Goal: Information Seeking & Learning: Learn about a topic

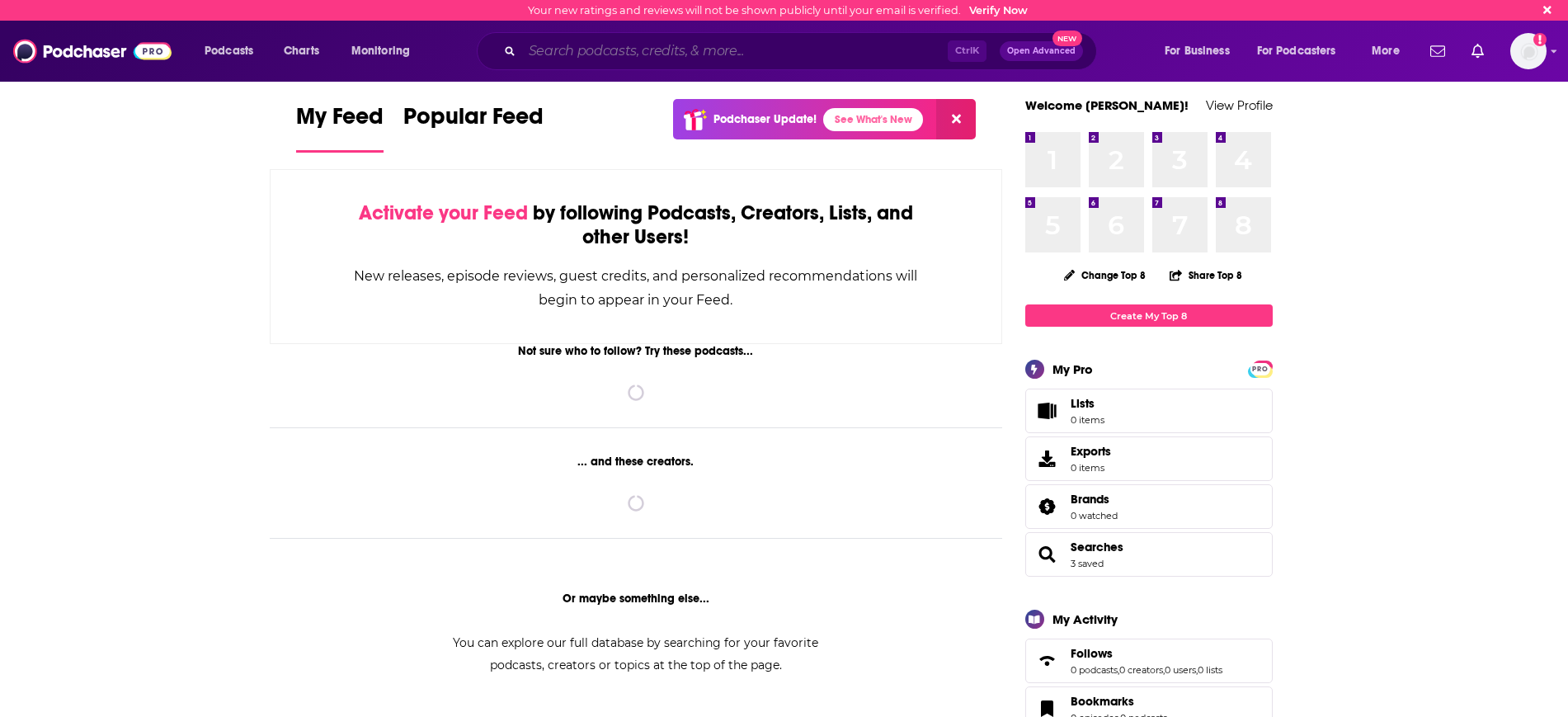
click at [566, 62] on input "Search podcasts, credits, & more..." at bounding box center [734, 50] width 426 height 26
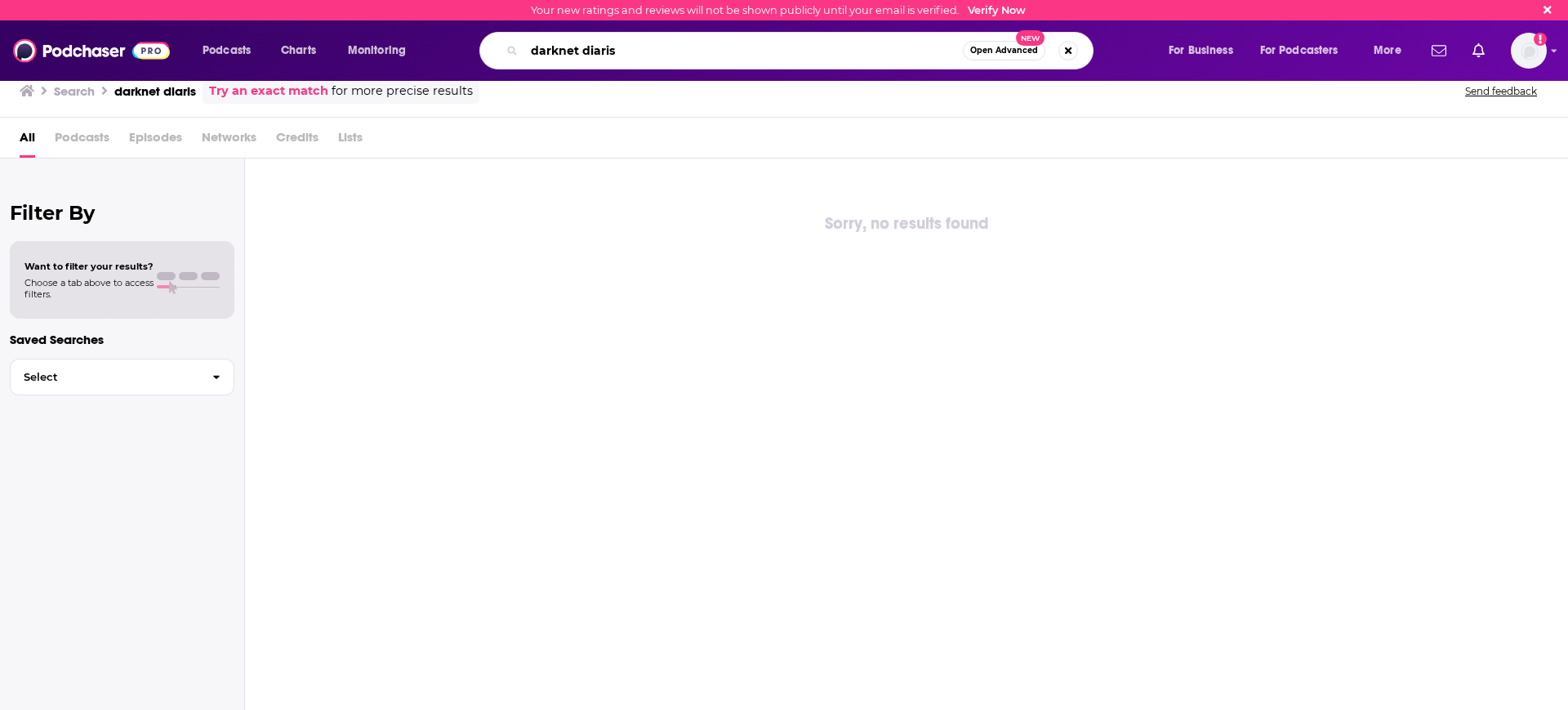
click at [610, 49] on input "darknet diaris" at bounding box center [743, 49] width 439 height 26
type input "darknet diaries"
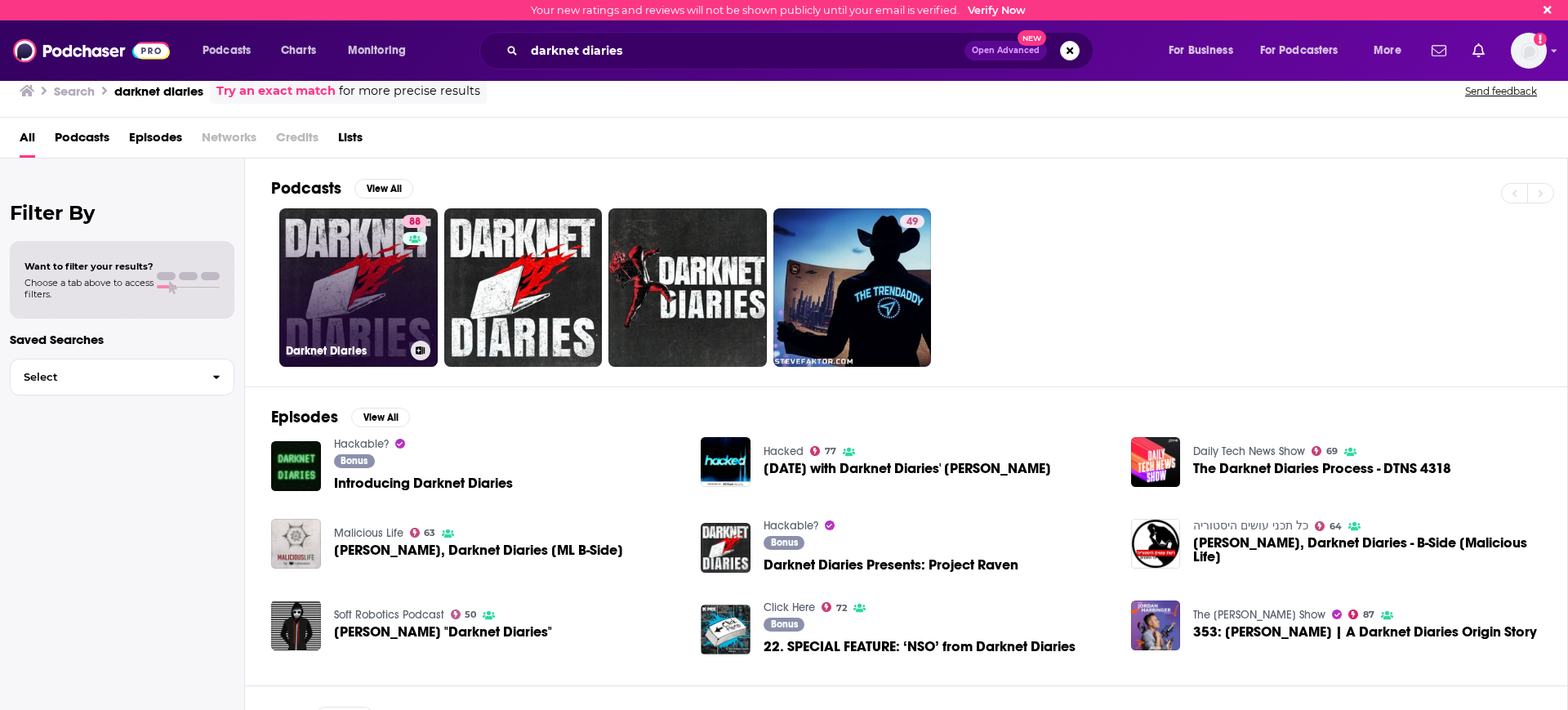
click at [396, 304] on link "88 Darknet Diaries" at bounding box center [359, 287] width 159 height 159
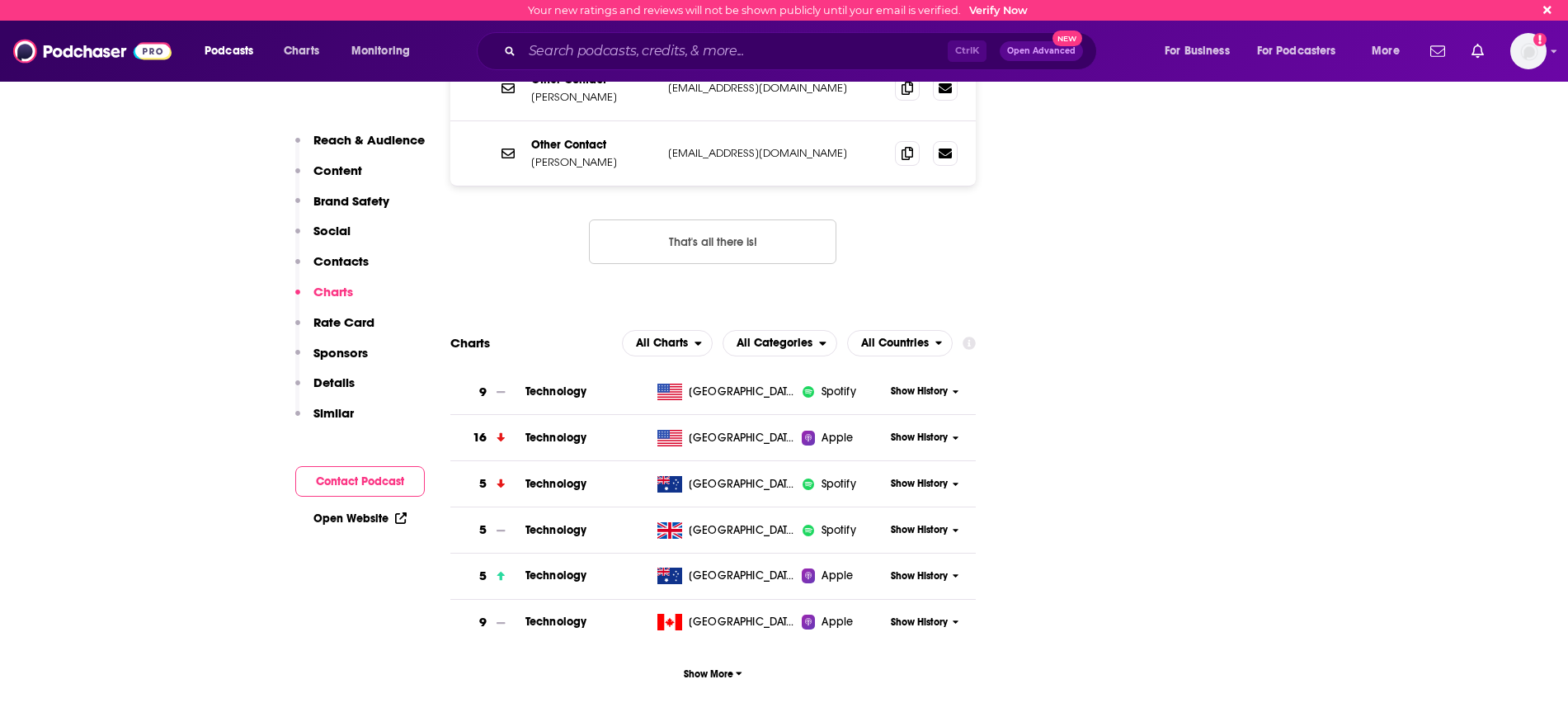
scroll to position [2269, 0]
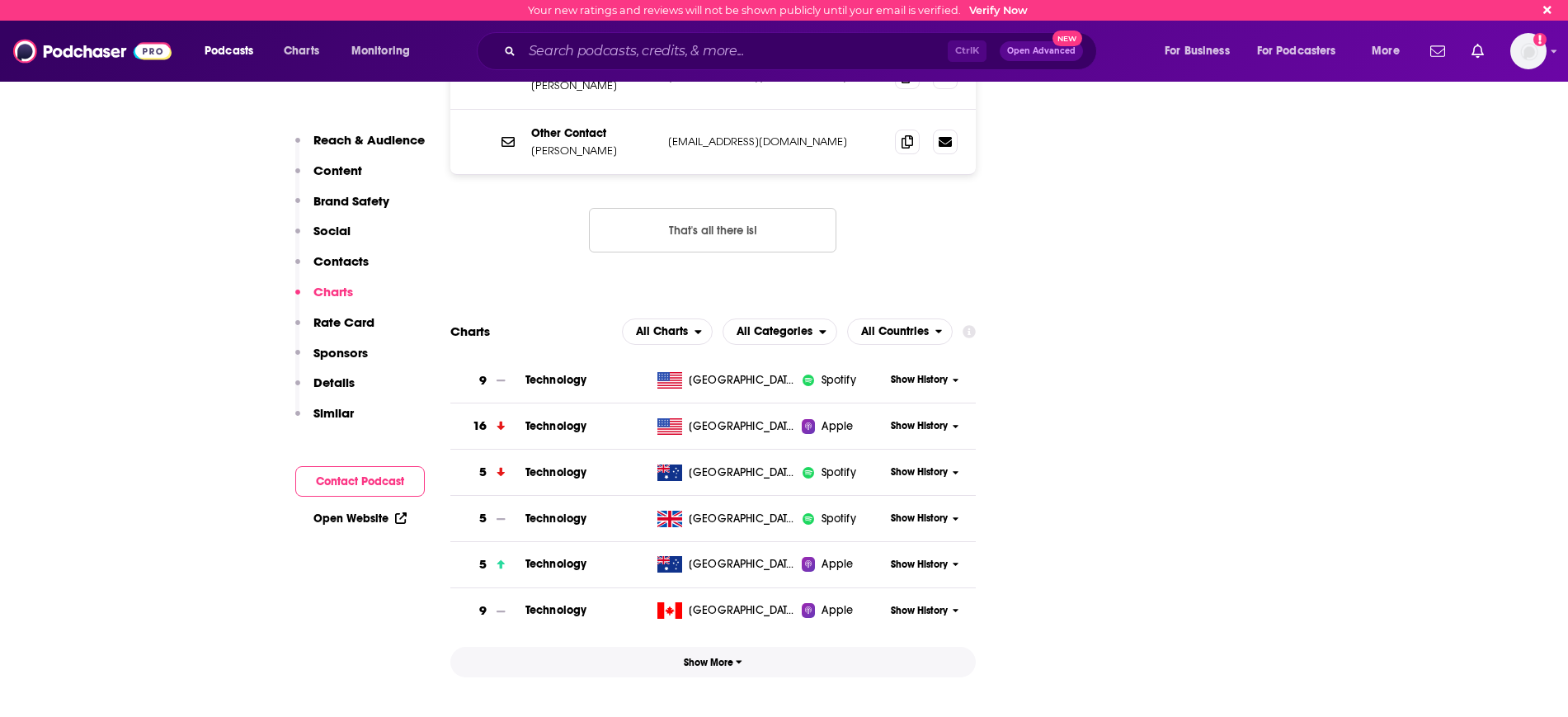
click at [730, 656] on span "Show More" at bounding box center [713, 662] width 59 height 12
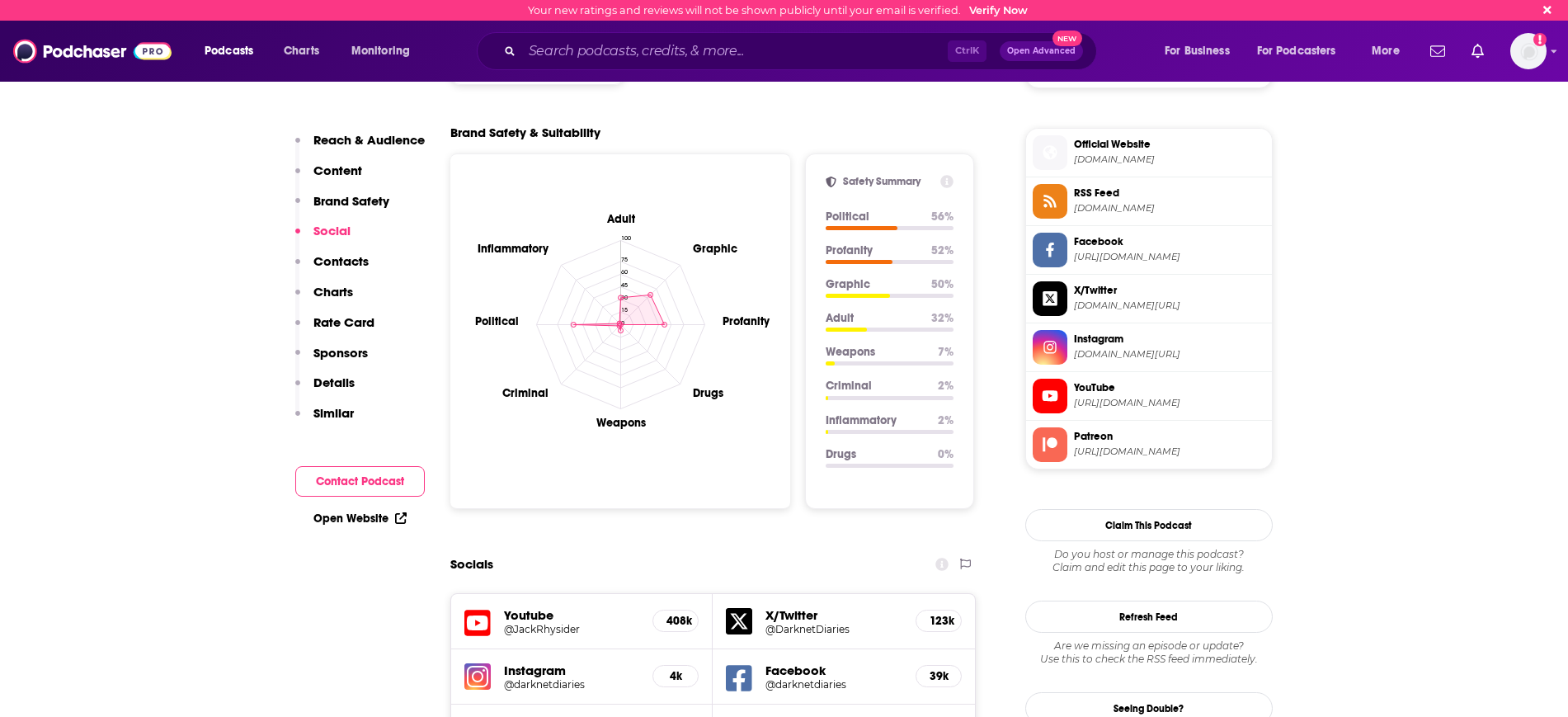
scroll to position [1341, 0]
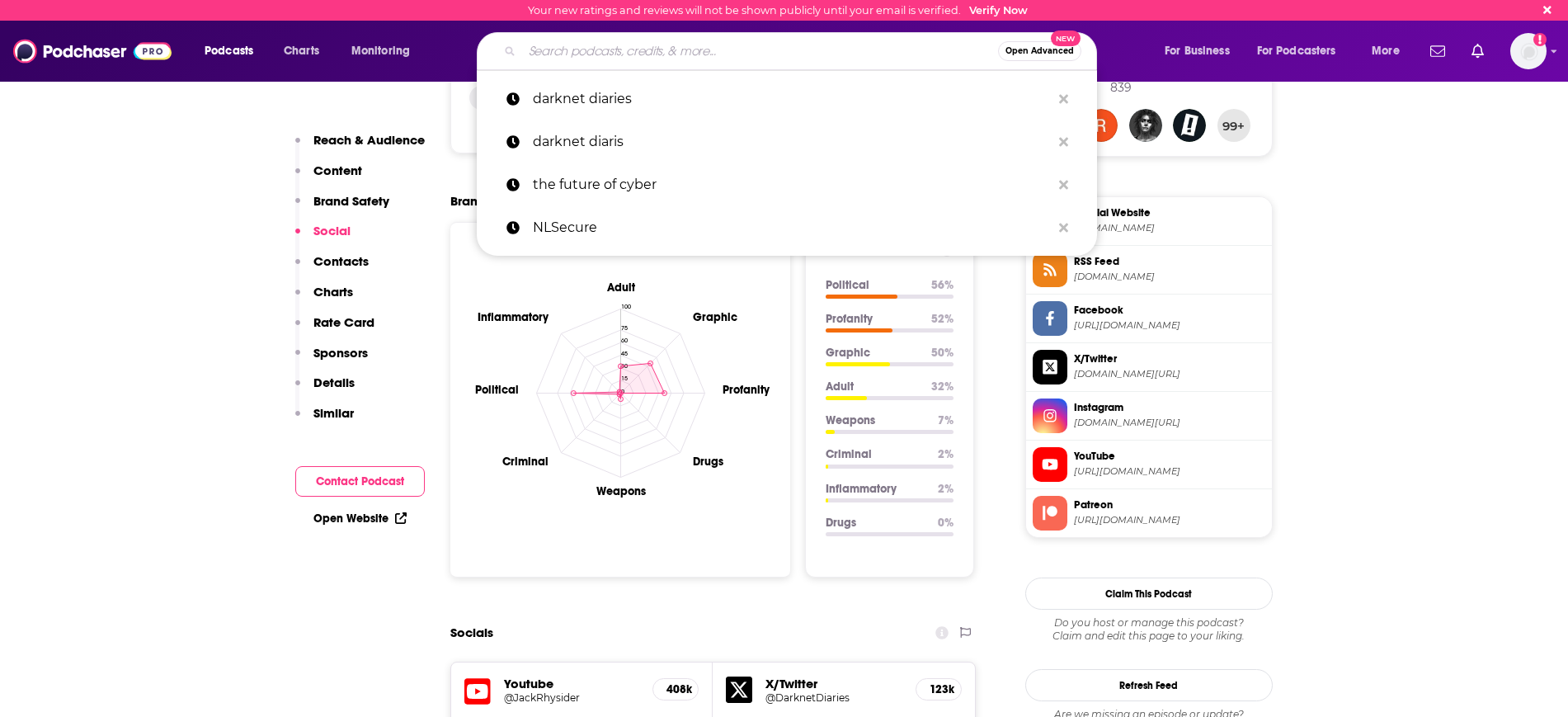
click at [632, 55] on input "Search podcasts, credits, & more..." at bounding box center [759, 50] width 476 height 26
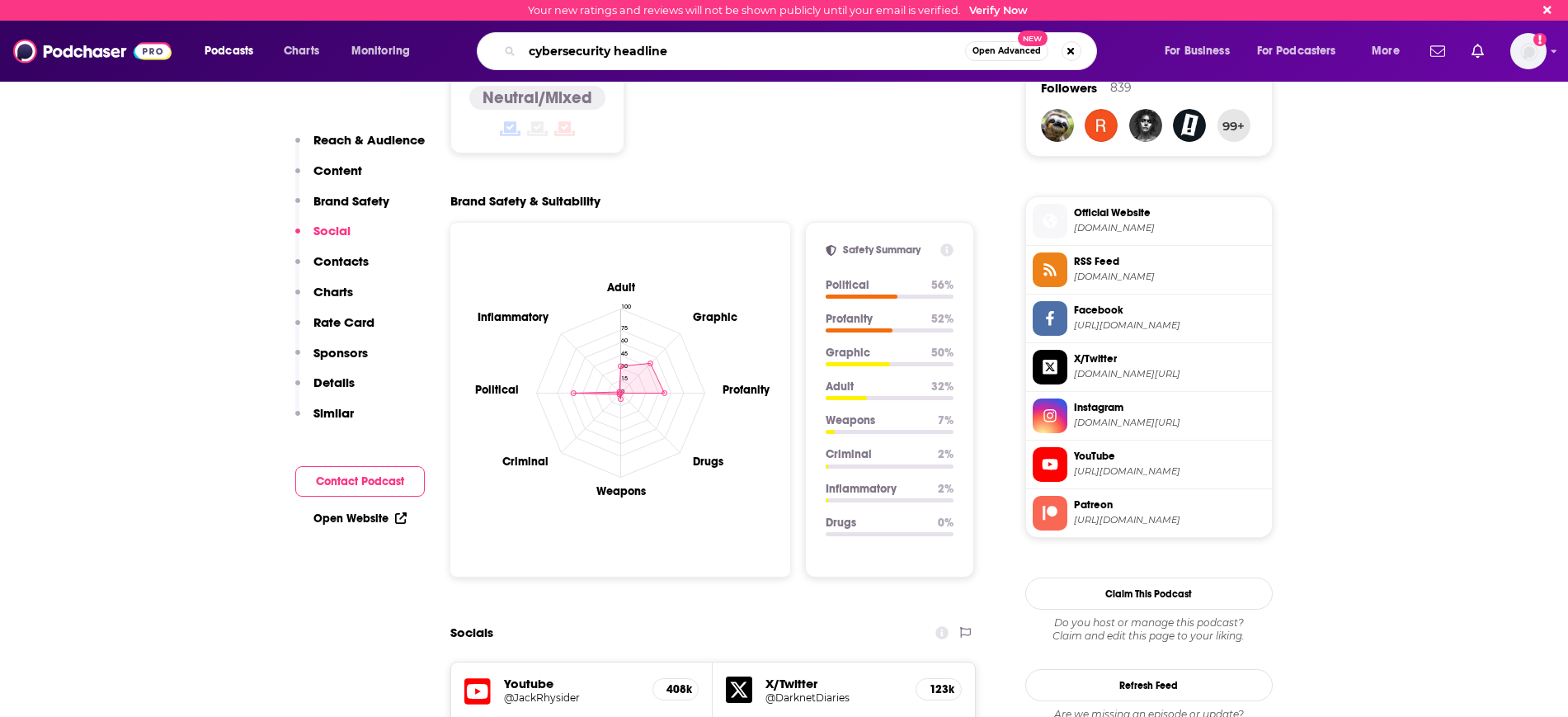
type input "cybersecurity headlines"
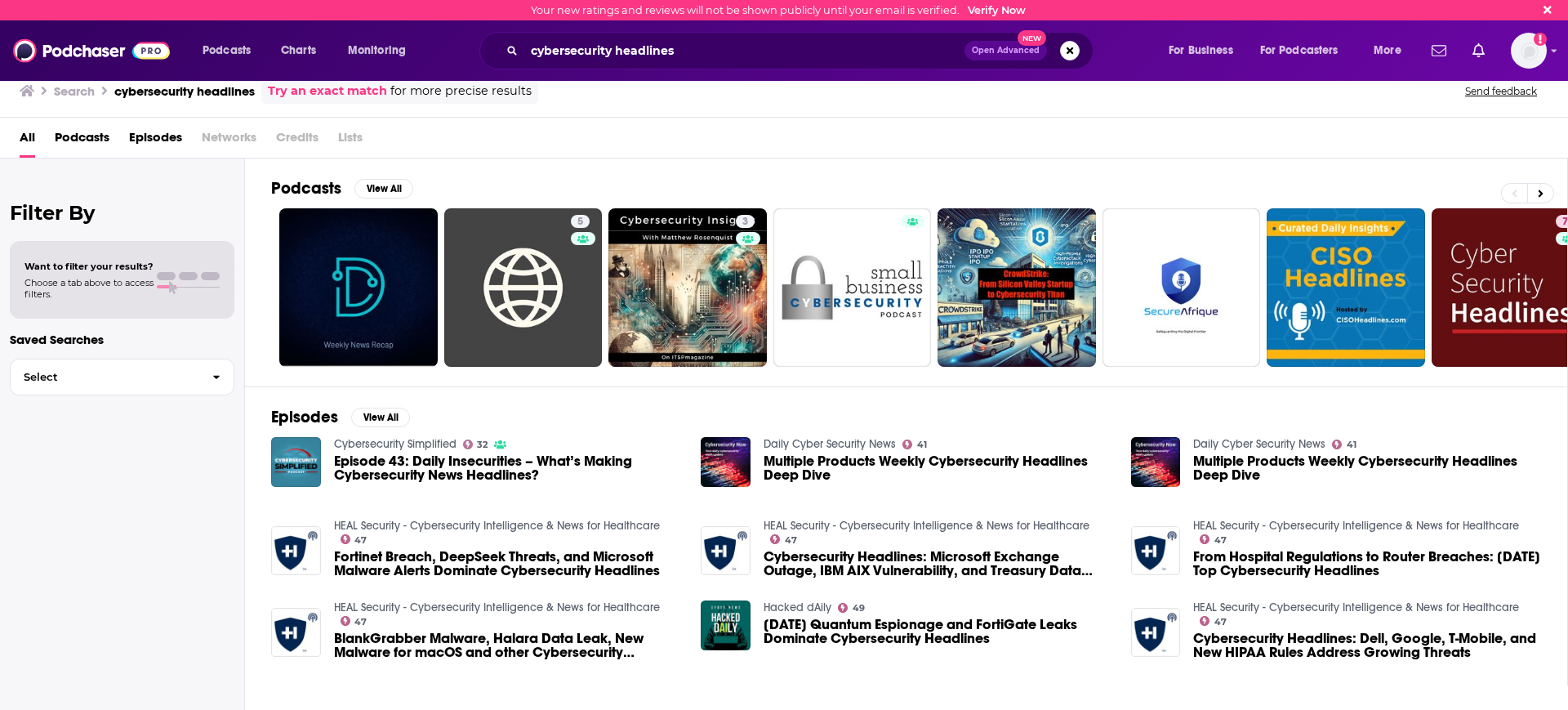
click at [865, 69] on div "cybersecurity headlines Open Advanced New" at bounding box center [787, 49] width 615 height 37
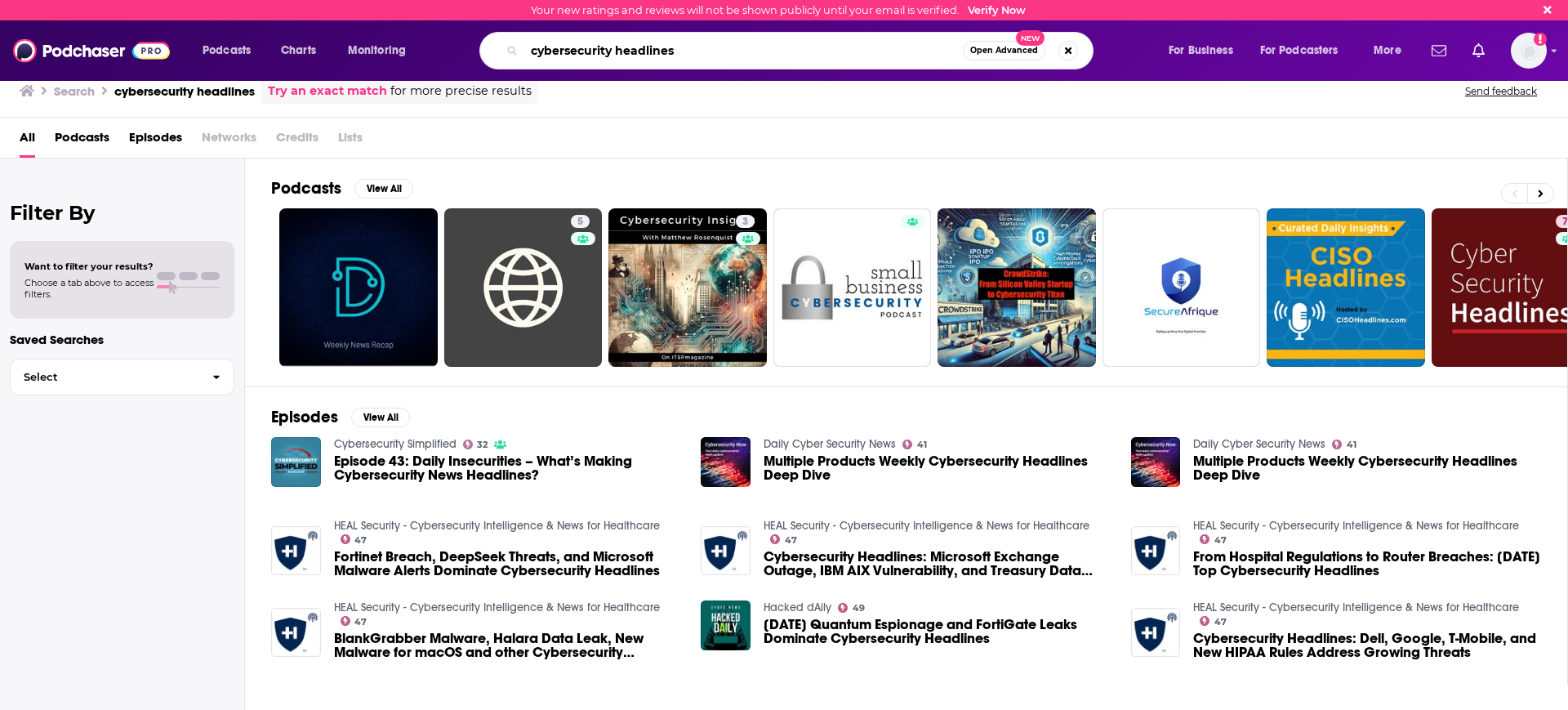
click at [735, 61] on input "cybersecurity headlines" at bounding box center [743, 49] width 439 height 26
drag, startPoint x: 730, startPoint y: 52, endPoint x: 616, endPoint y: 51, distance: 114.0
click at [616, 51] on input "cybersecurity headlines" at bounding box center [743, 49] width 439 height 26
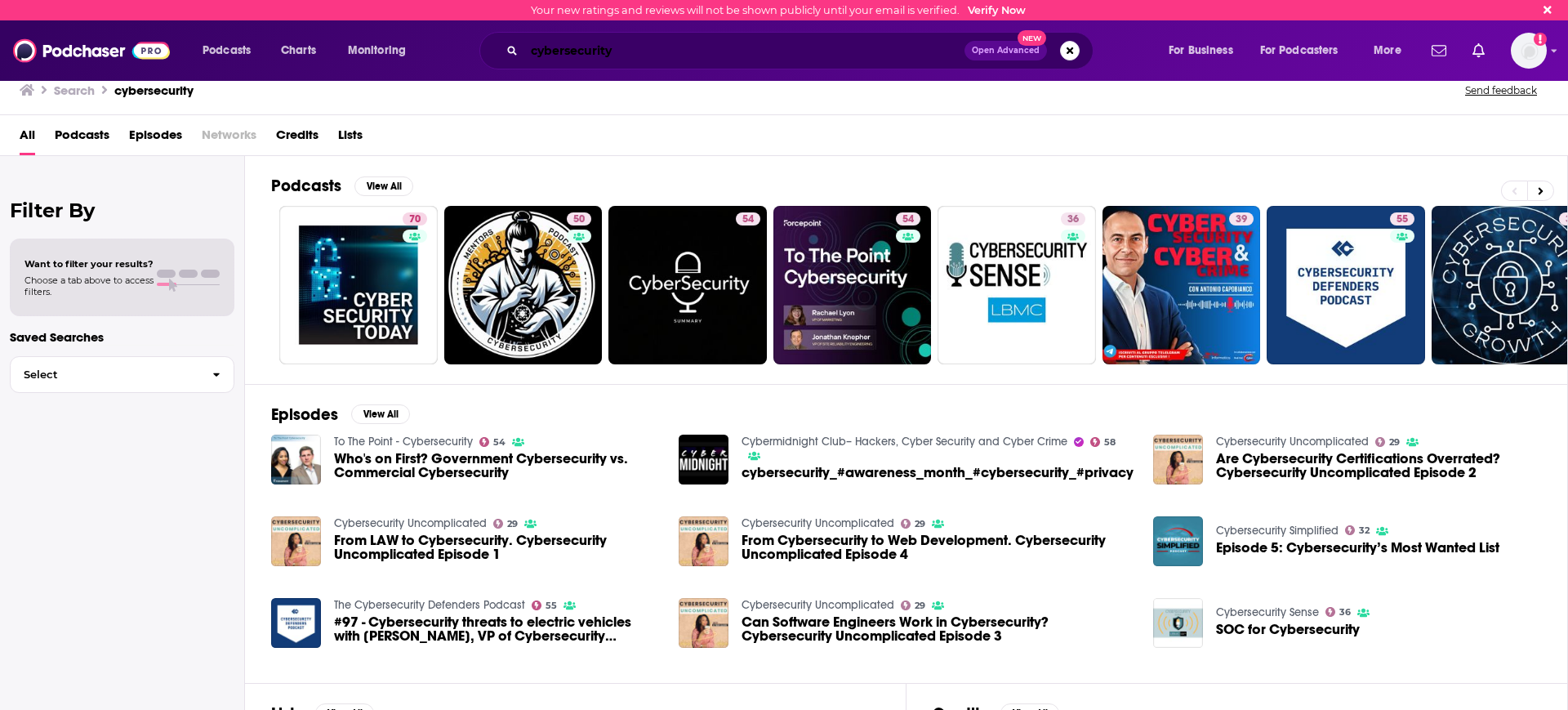
click at [623, 49] on input "cybersecurity" at bounding box center [744, 49] width 441 height 26
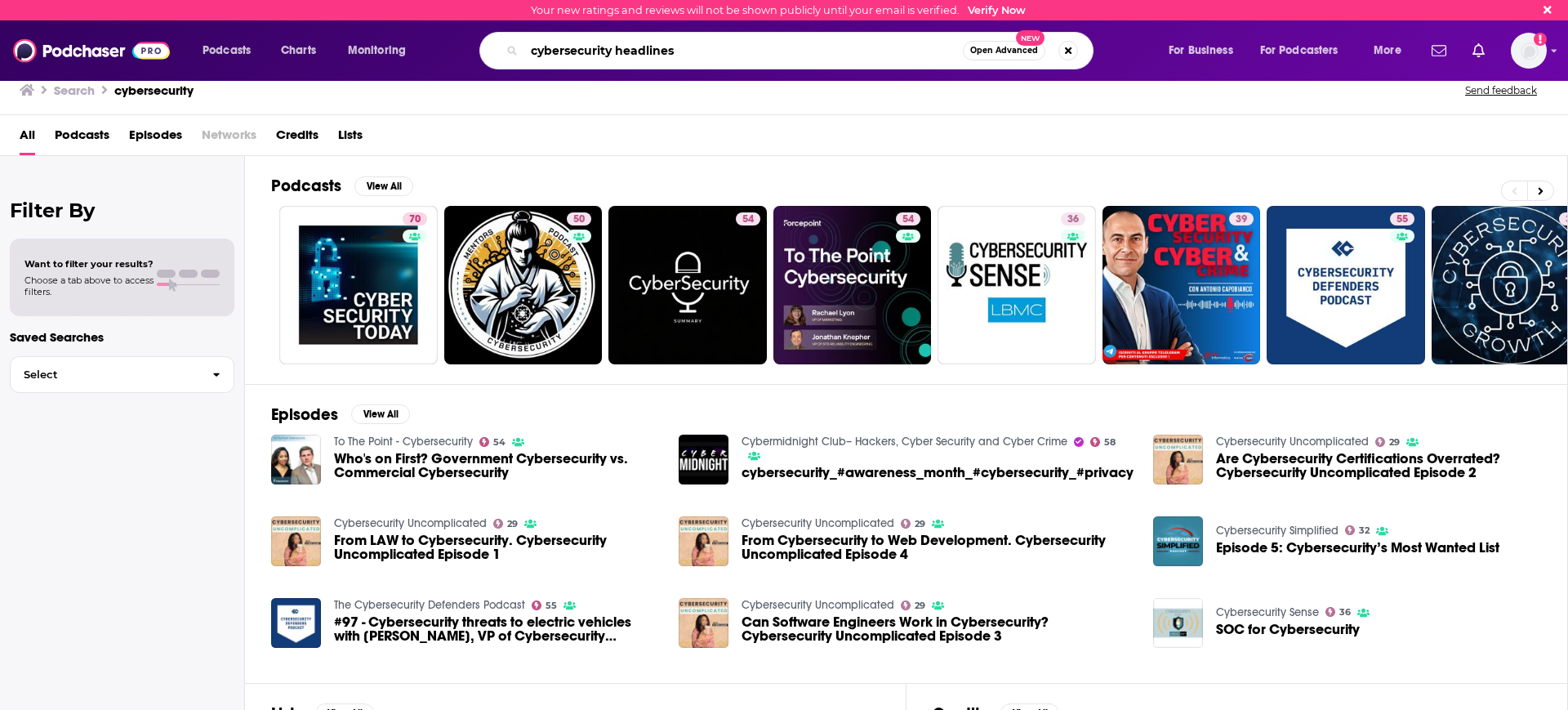
type input "cybersecurity headlines"
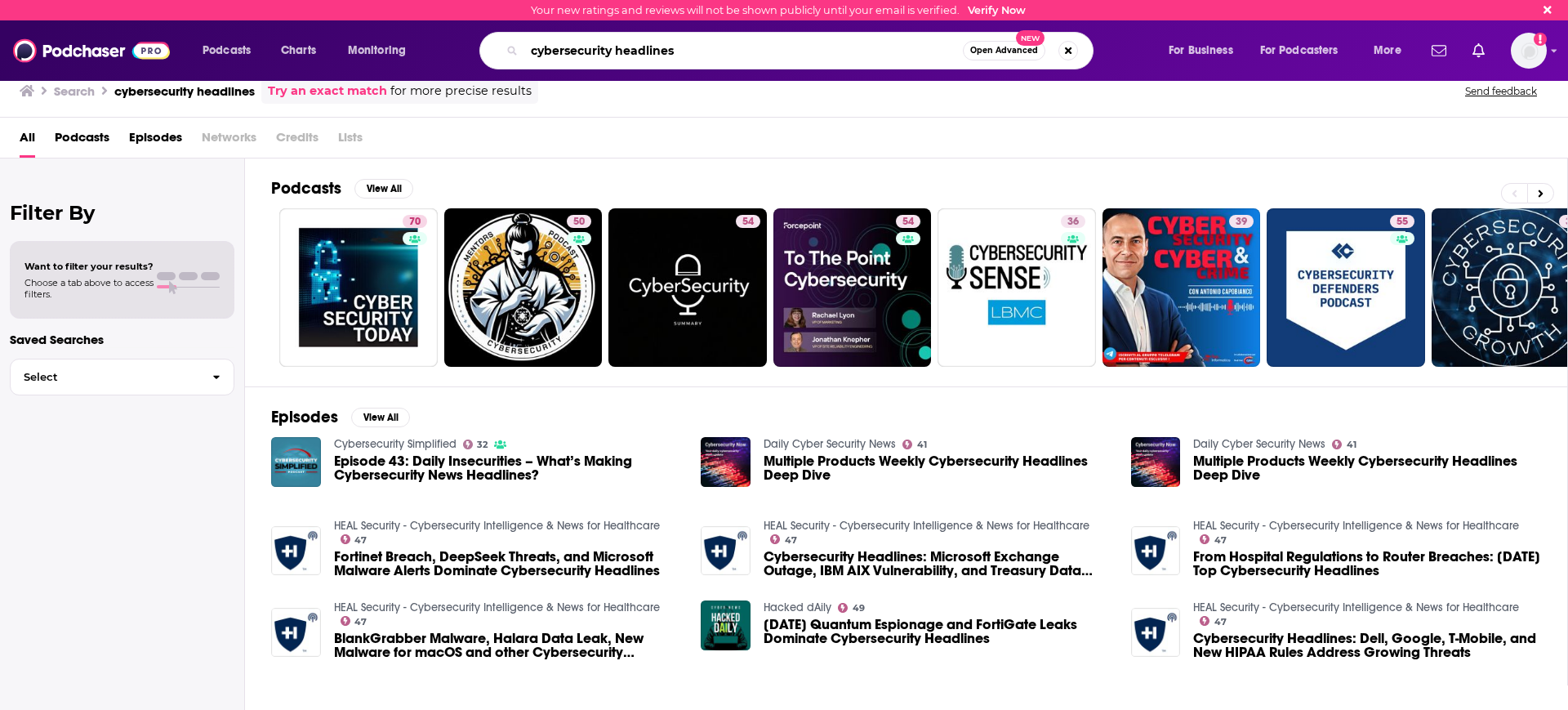
click at [696, 45] on input "cybersecurity headlines" at bounding box center [743, 49] width 439 height 26
click at [1004, 49] on span "Open Advanced" at bounding box center [1004, 50] width 68 height 9
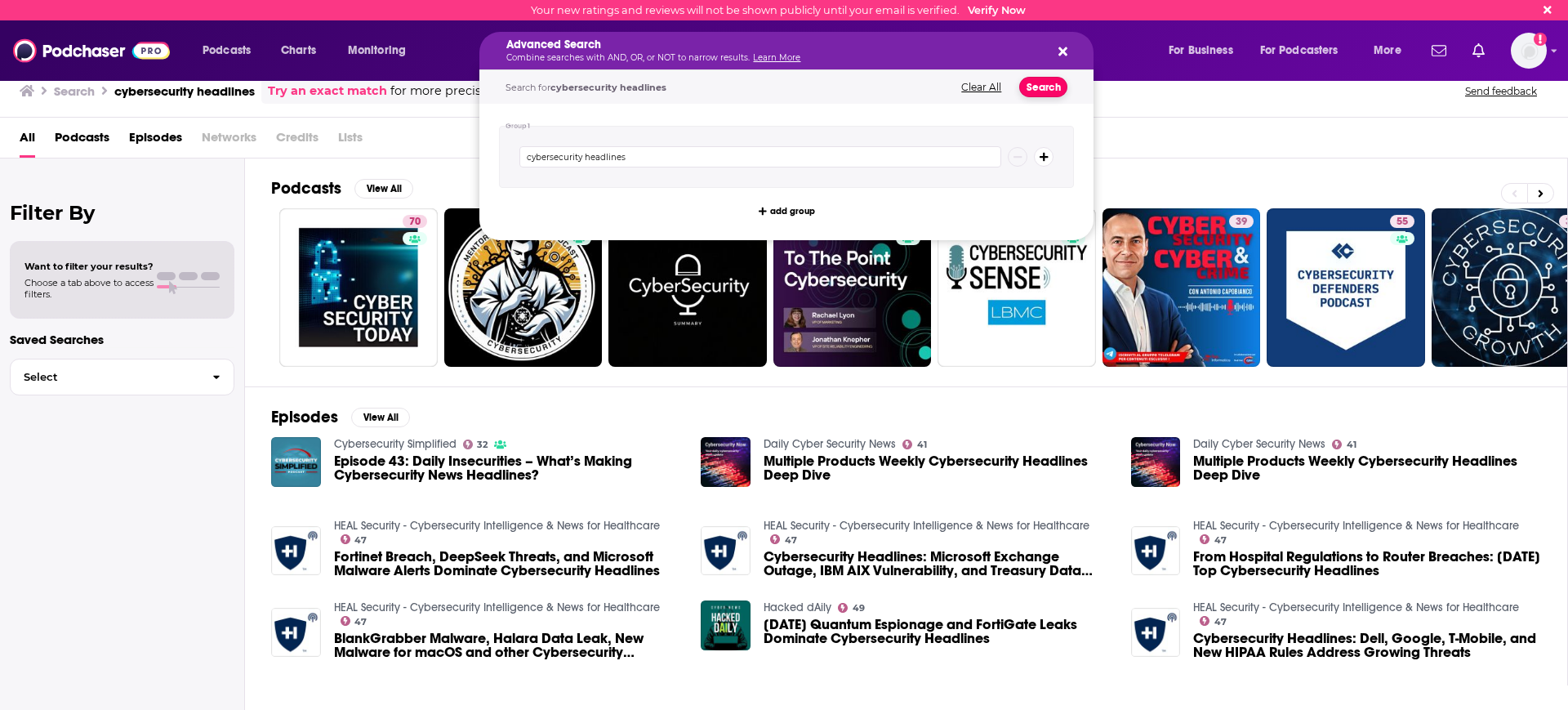
click at [1035, 93] on button "Search" at bounding box center [1043, 87] width 49 height 20
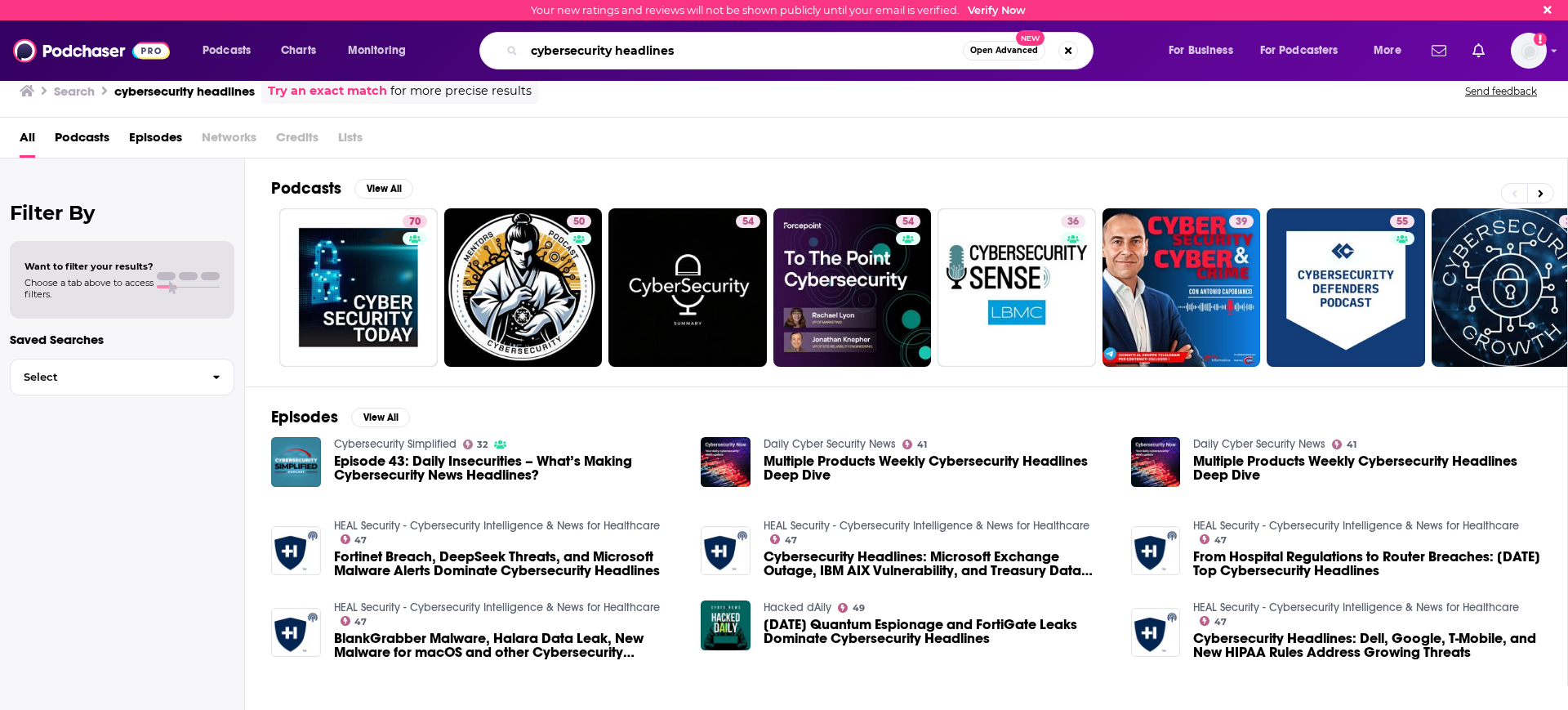
click at [610, 37] on input "cybersecurity headlines" at bounding box center [743, 49] width 439 height 26
drag, startPoint x: 622, startPoint y: 44, endPoint x: 849, endPoint y: 63, distance: 227.8
click at [826, 67] on div "cybersecurity headlines Open Advanced New" at bounding box center [787, 49] width 615 height 37
type input "cyber security headlines"
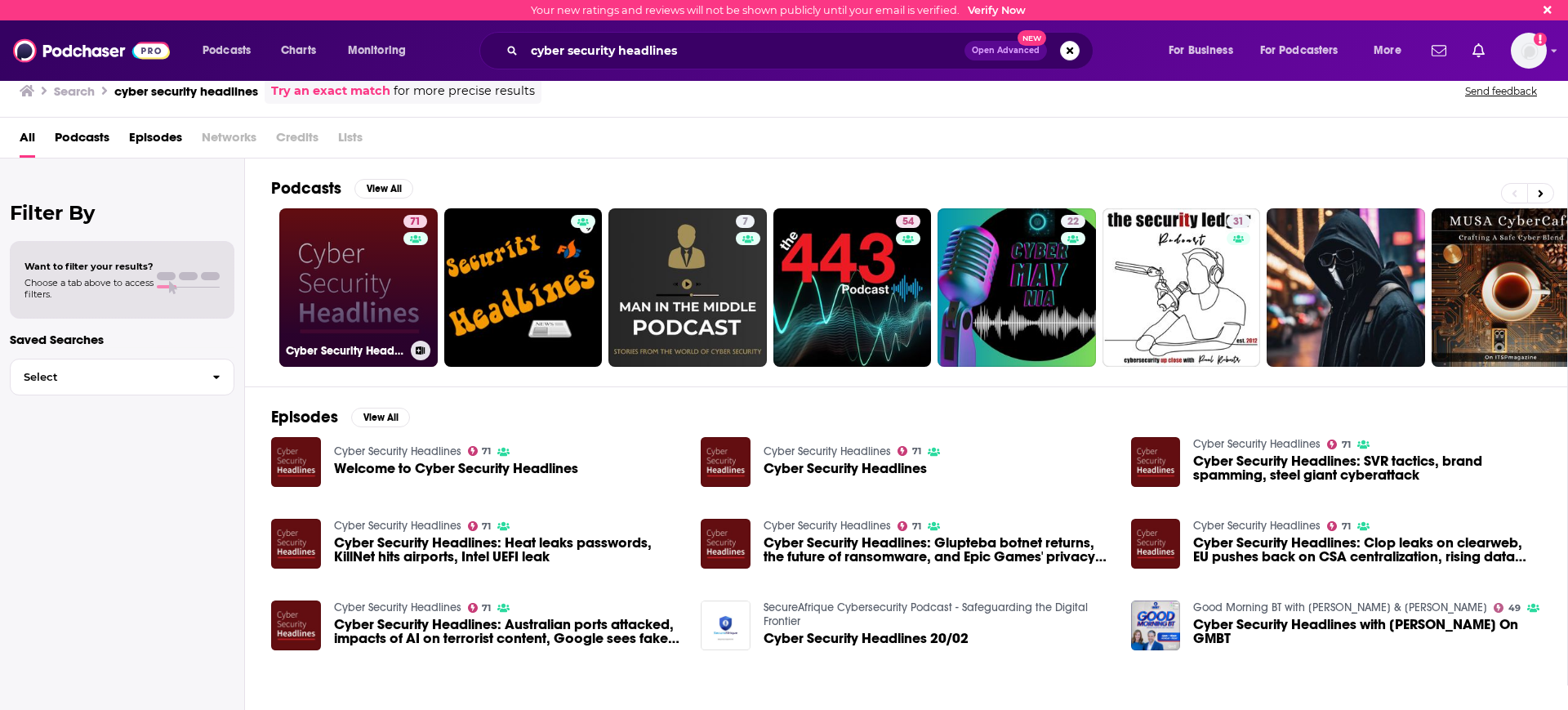
click at [348, 300] on link "71 Cyber Security Headlines" at bounding box center [359, 287] width 159 height 159
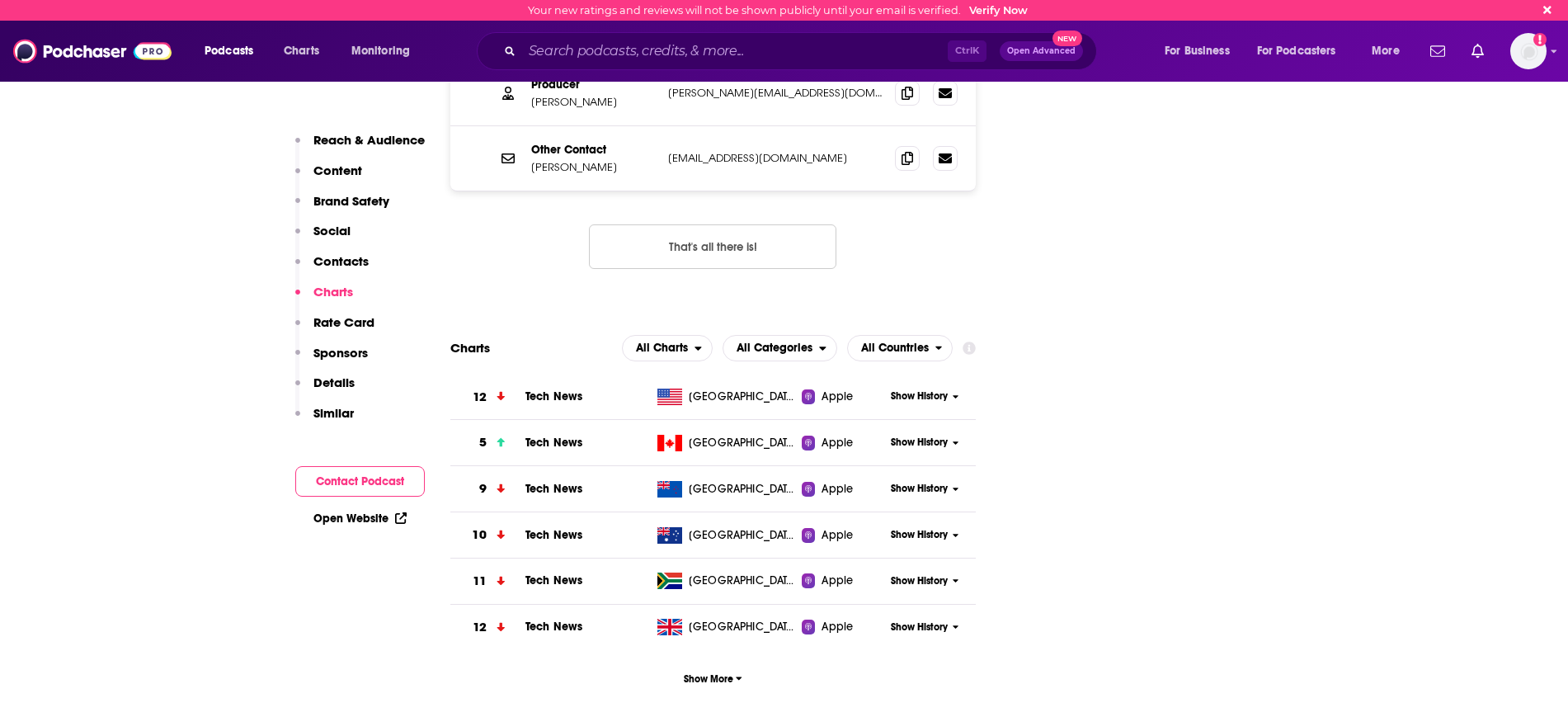
scroll to position [2269, 0]
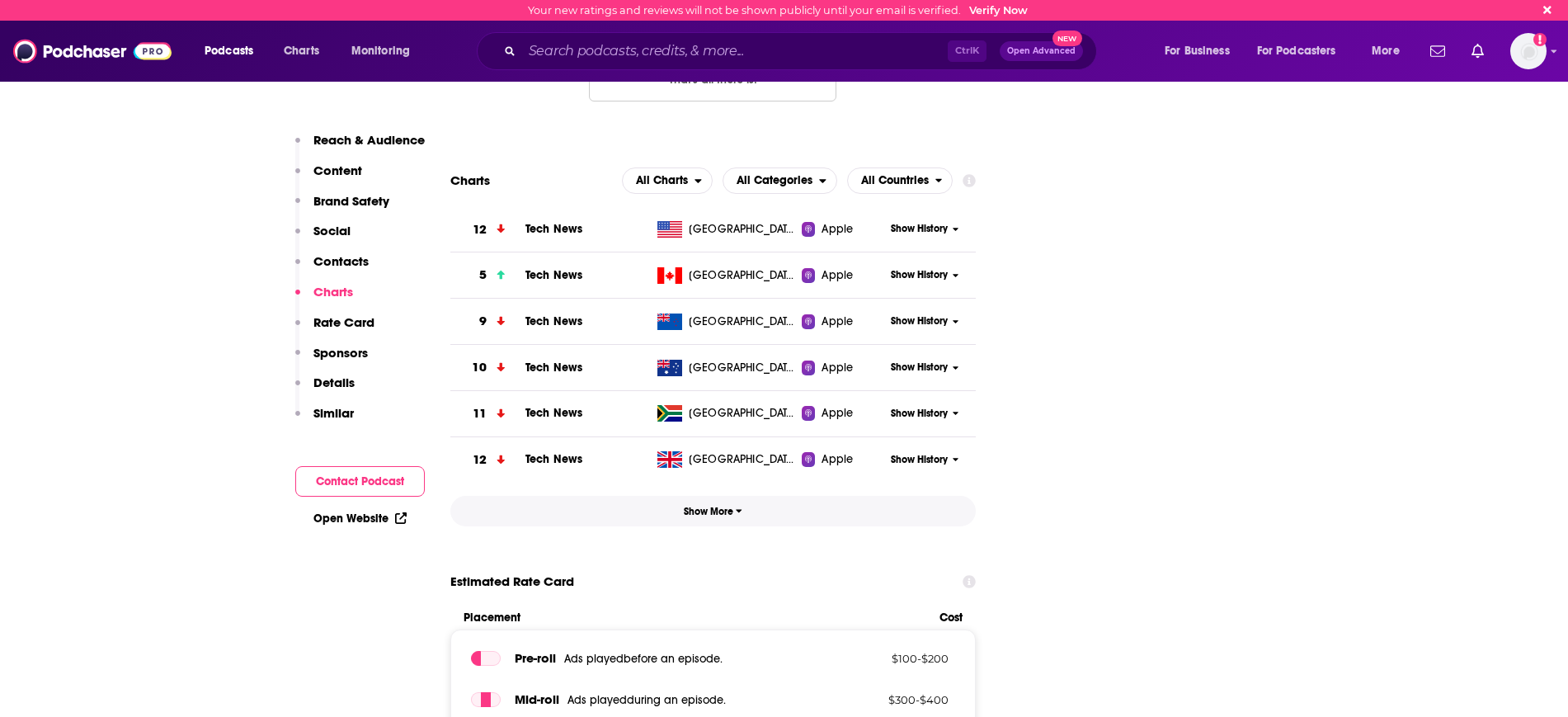
click at [708, 496] on button "Show More" at bounding box center [714, 511] width 527 height 31
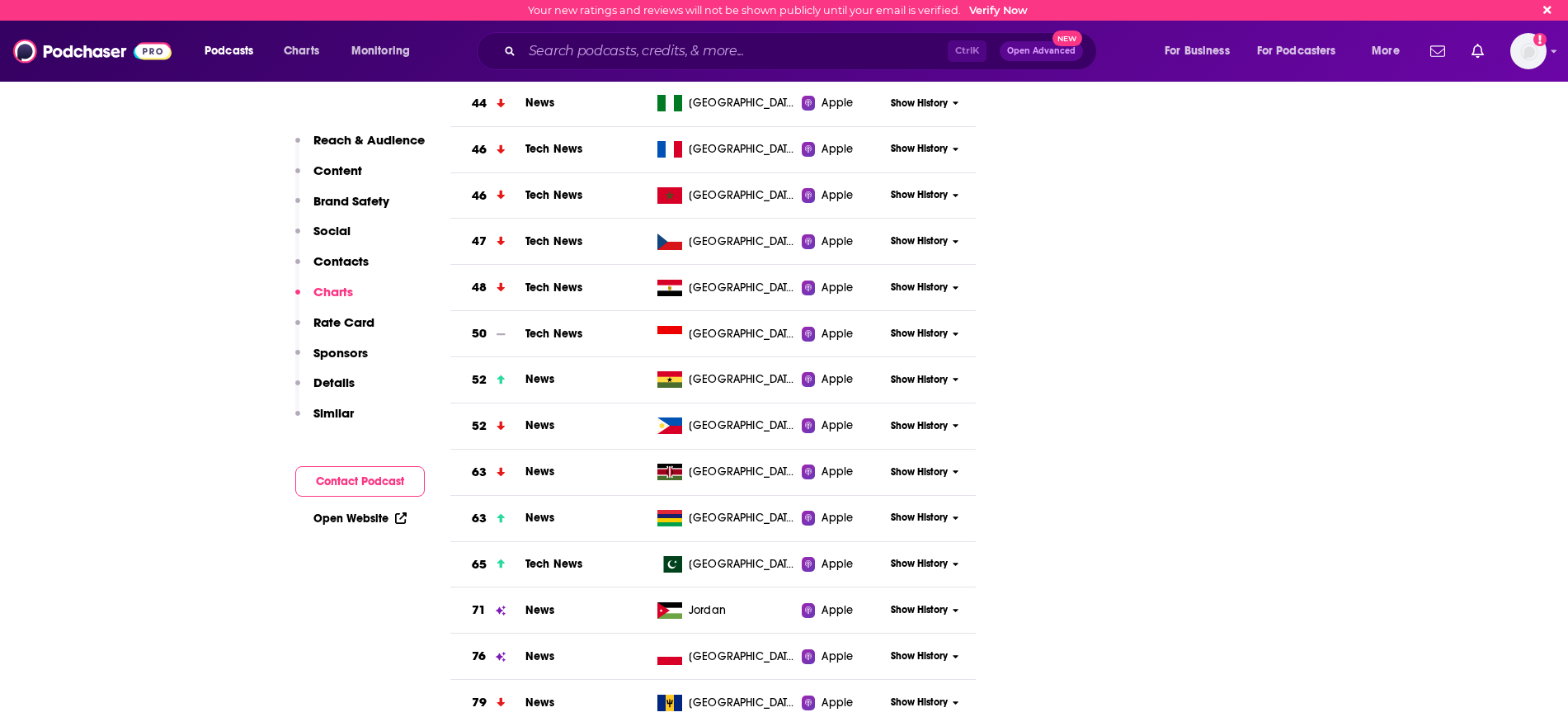
scroll to position [7220, 0]
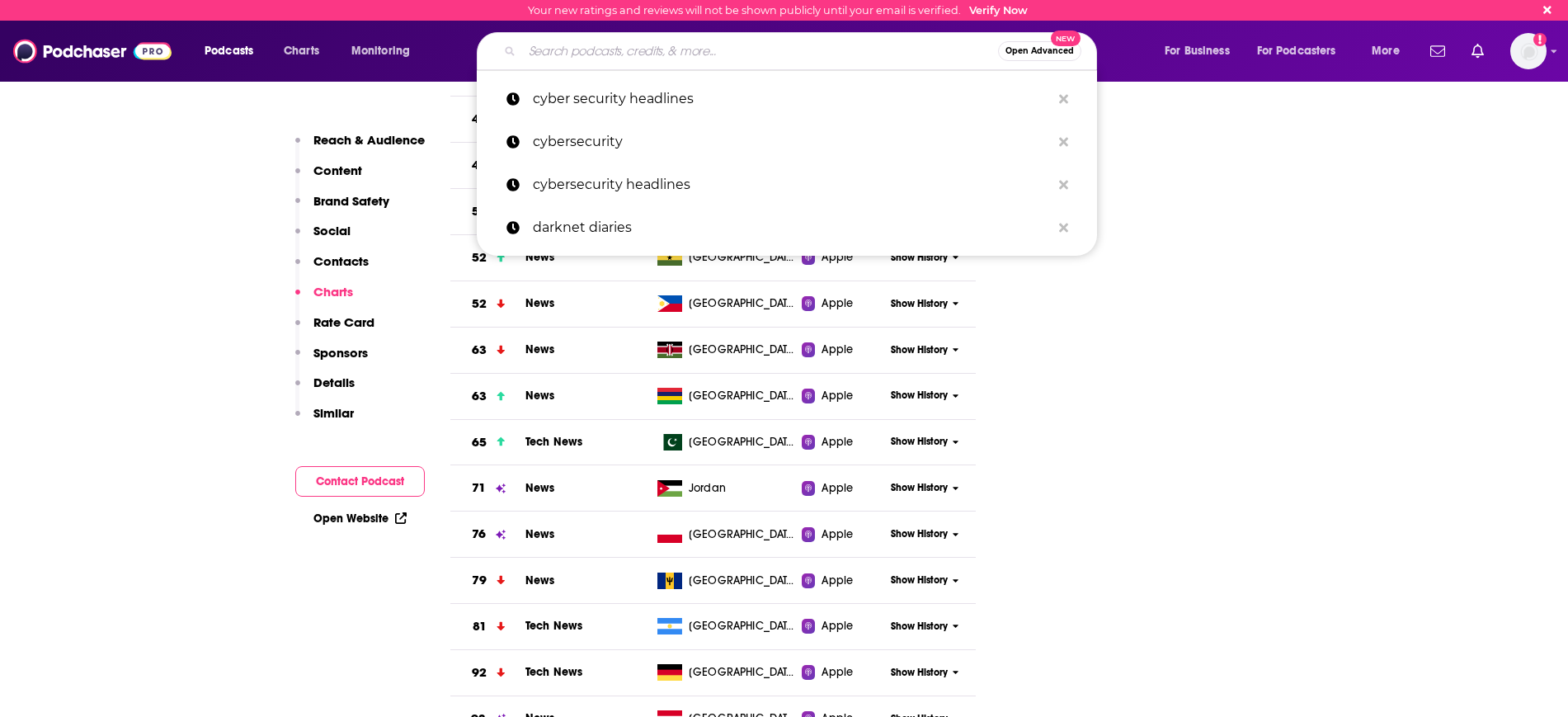
click at [556, 58] on input "Search podcasts, credits, & more..." at bounding box center [759, 50] width 476 height 26
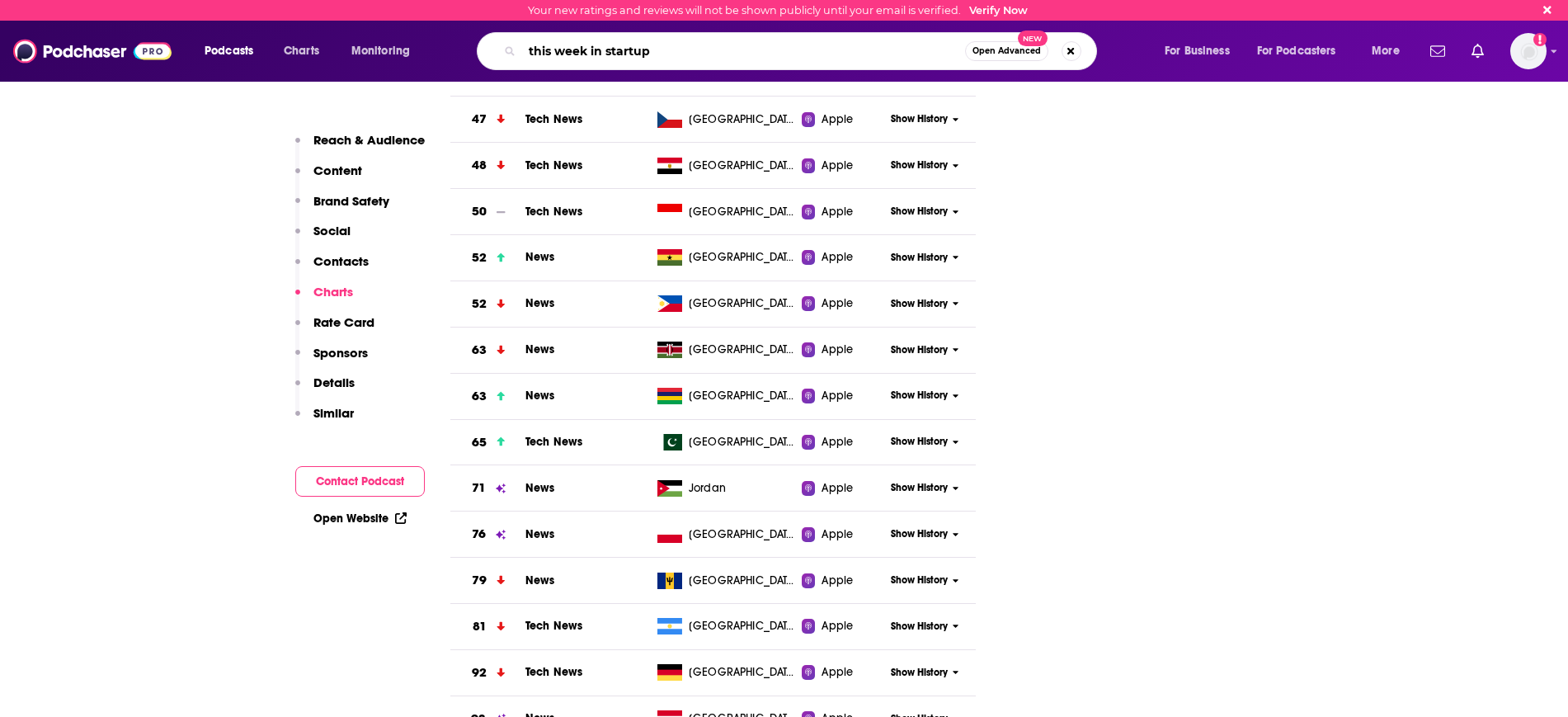
type input "this week in startups"
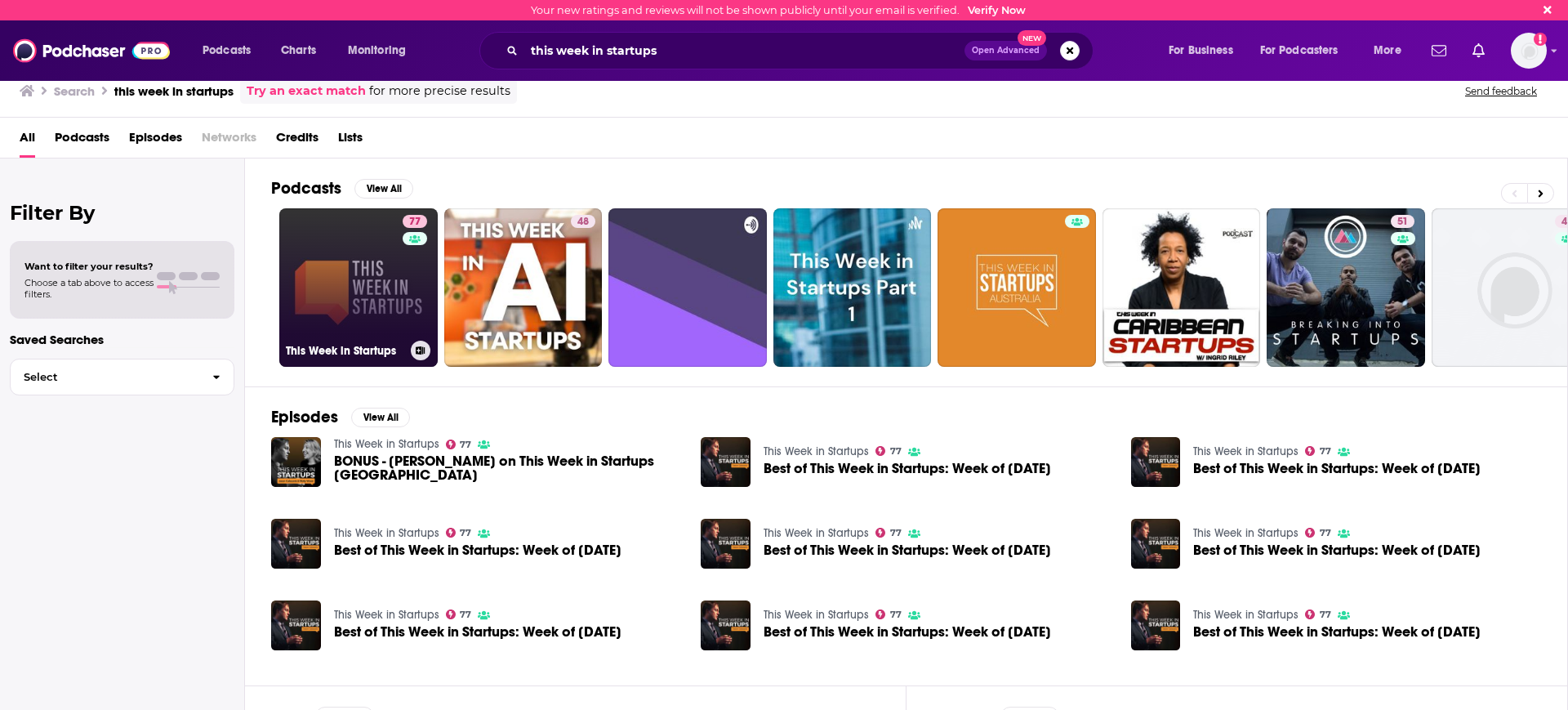
click at [347, 320] on link "77 This Week in Startups" at bounding box center [359, 287] width 159 height 159
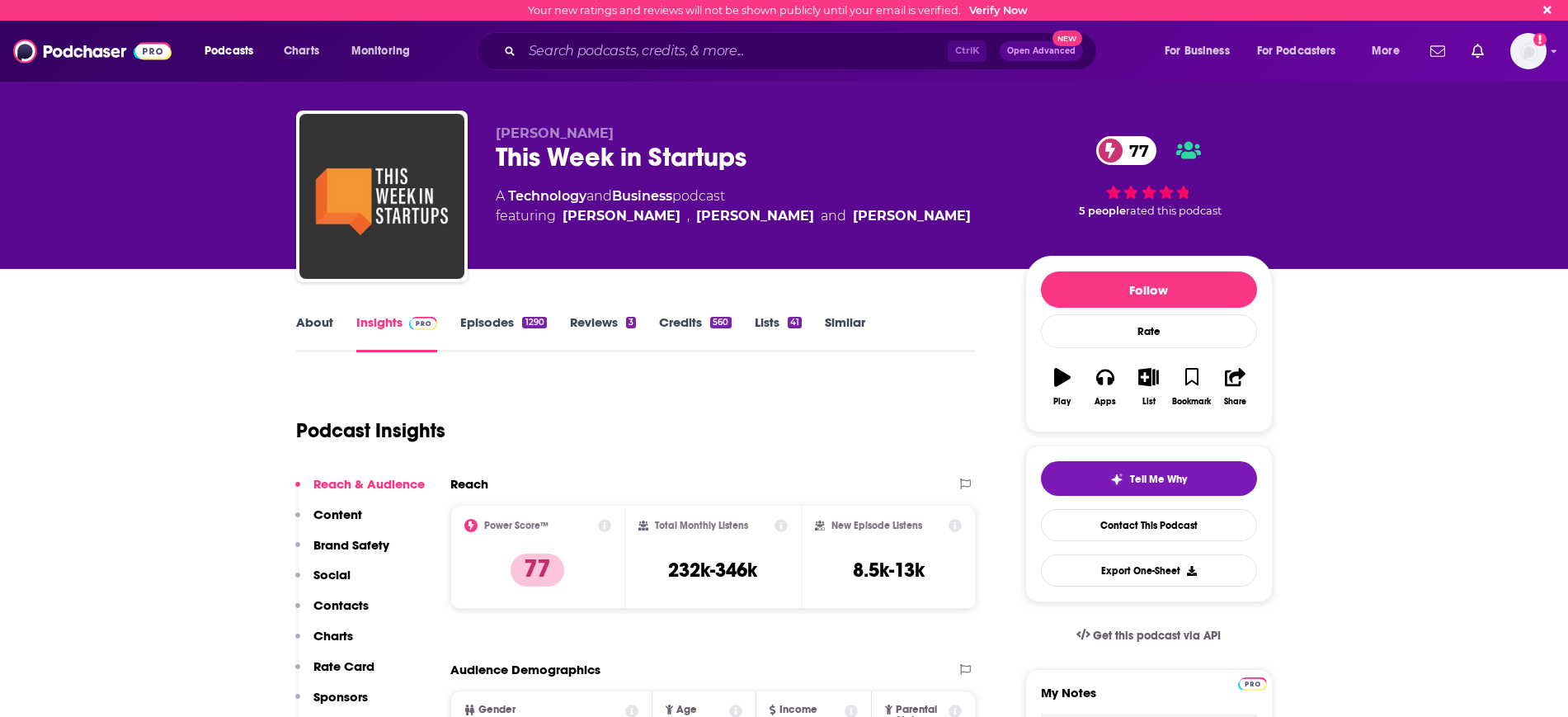
click at [657, 395] on div "Podcast Insights" at bounding box center [629, 421] width 668 height 85
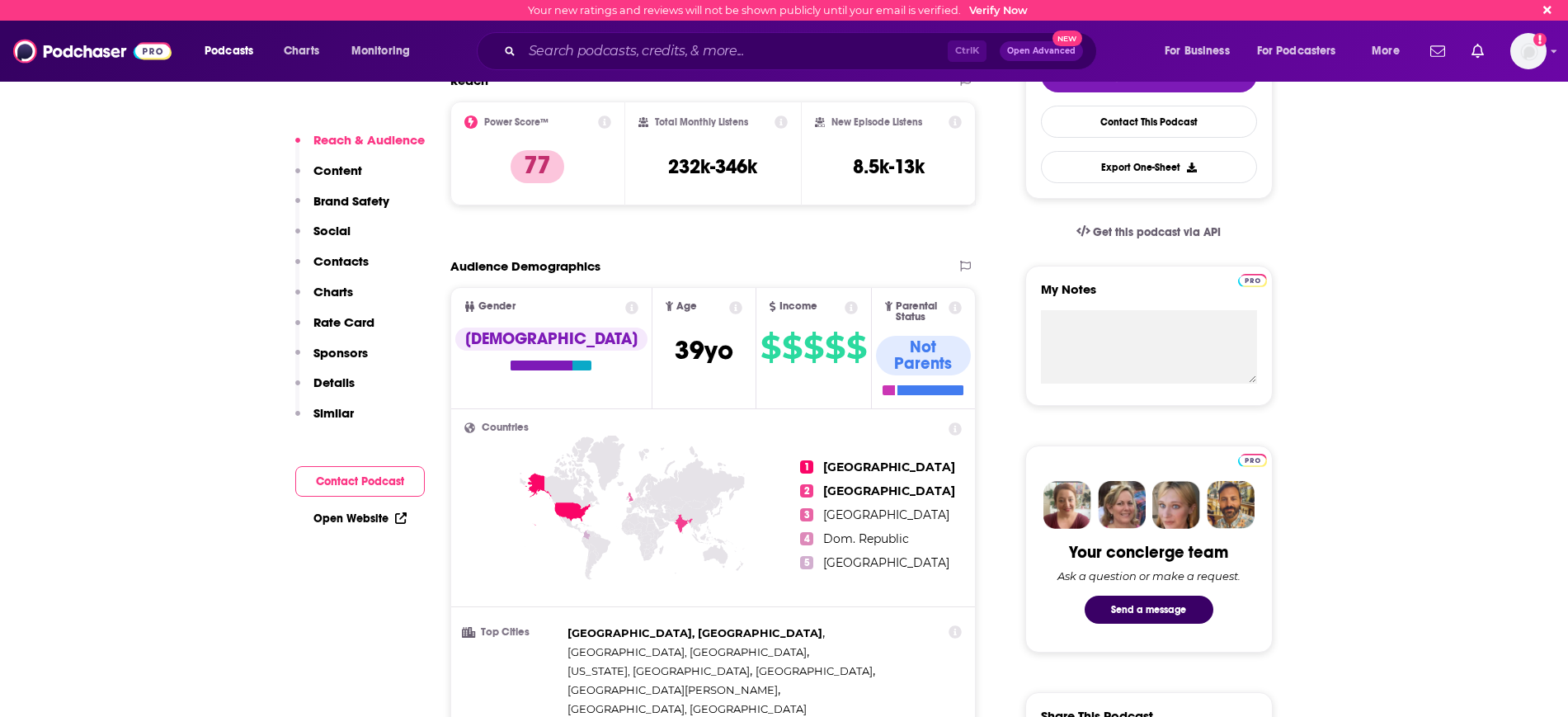
scroll to position [412, 0]
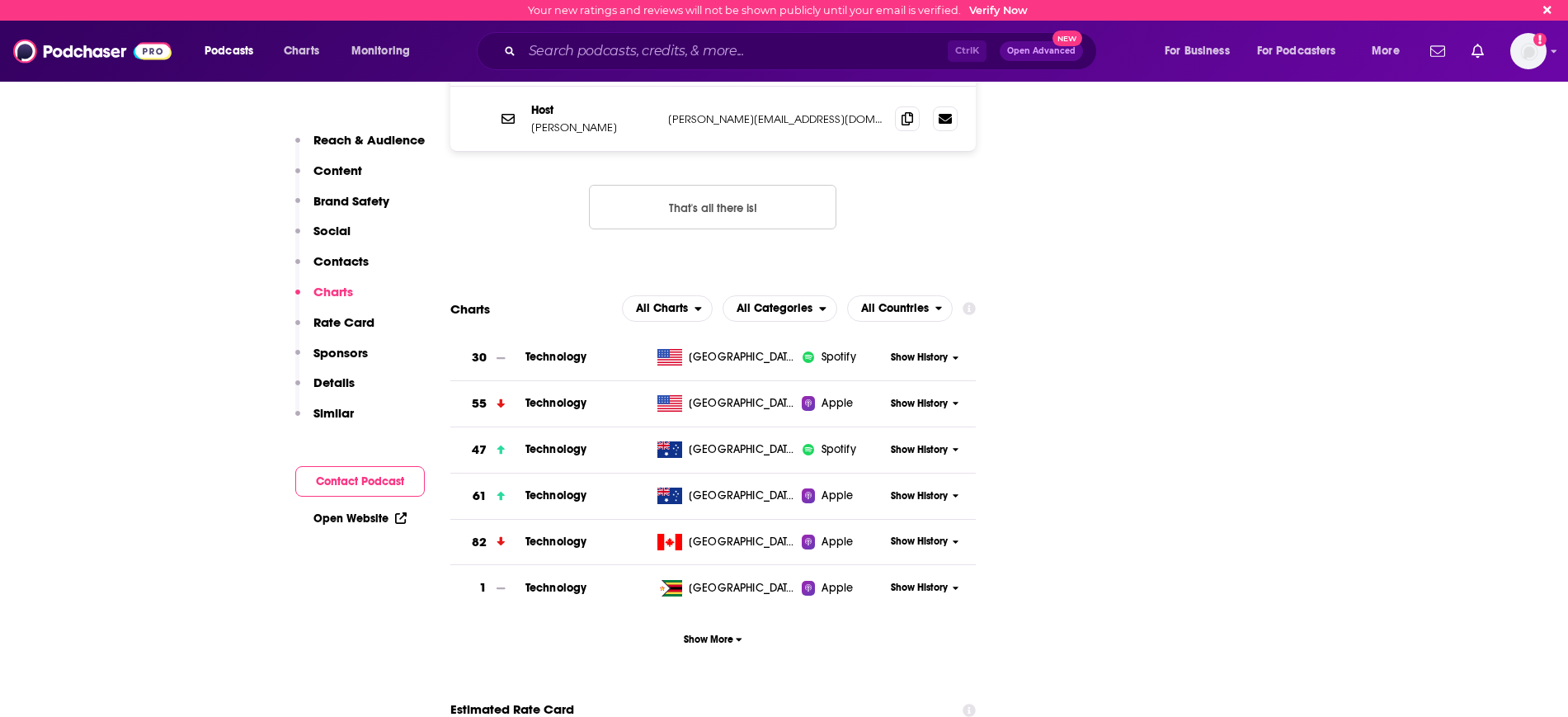
scroll to position [2476, 0]
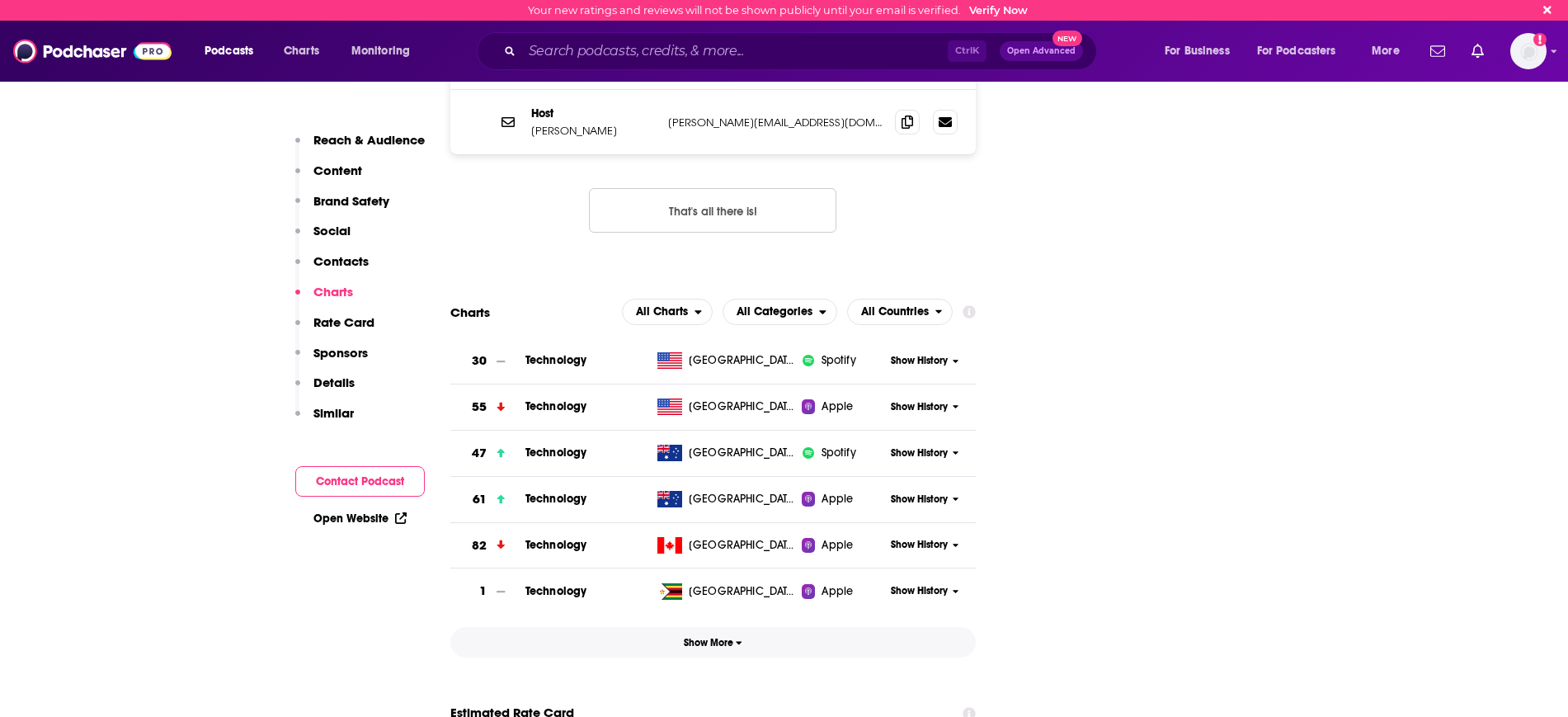
click at [721, 637] on span "Show More" at bounding box center [713, 643] width 59 height 12
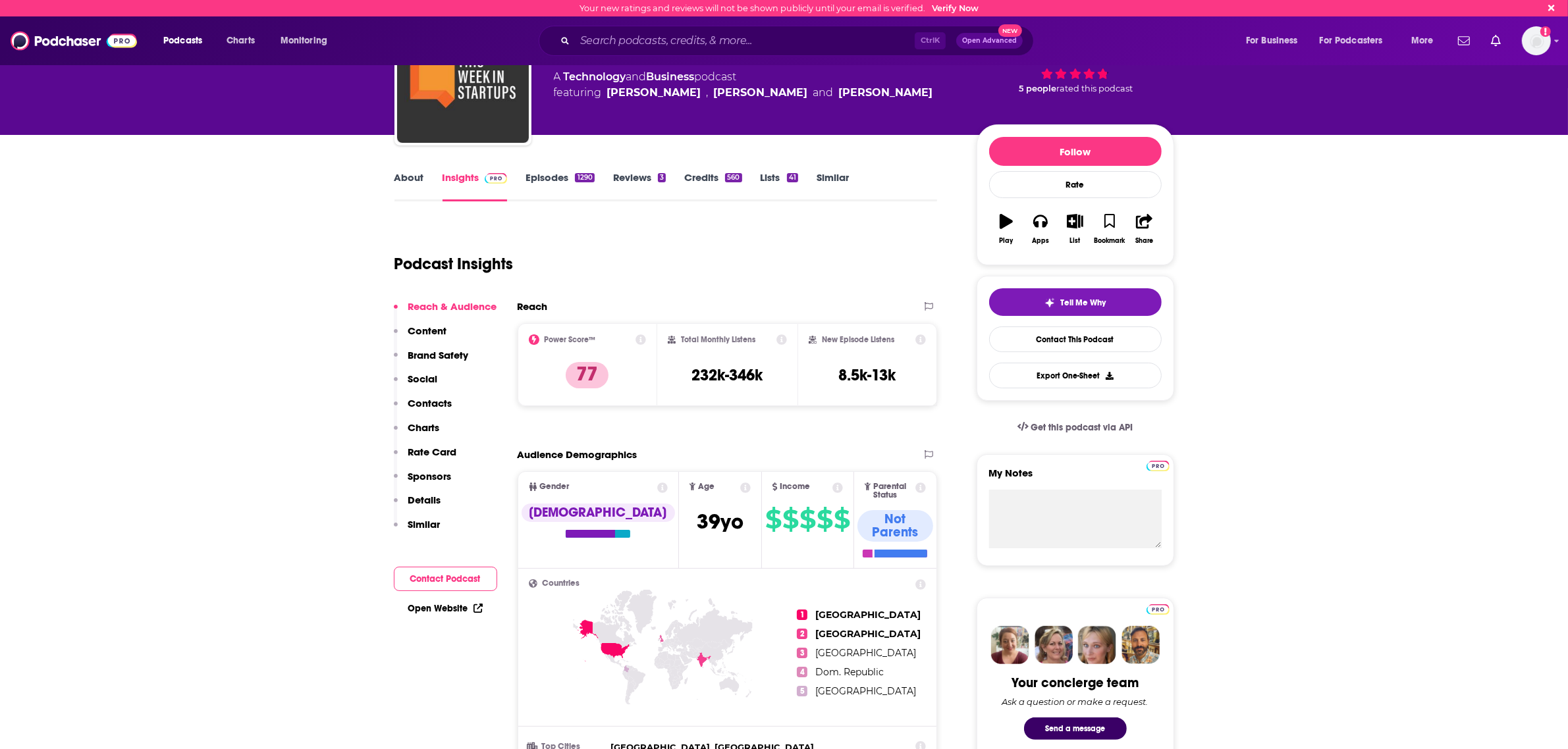
scroll to position [0, 0]
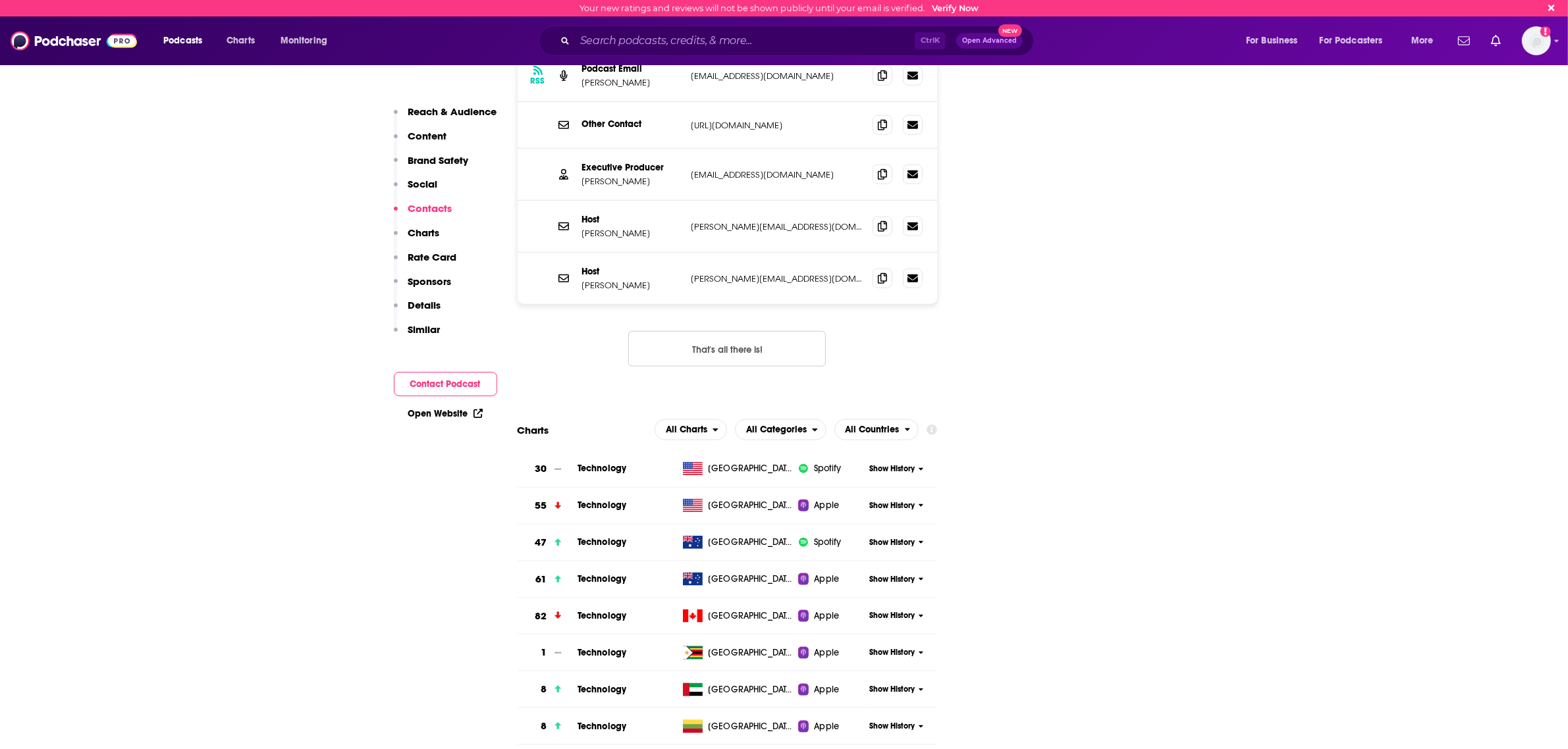
scroll to position [1892, 0]
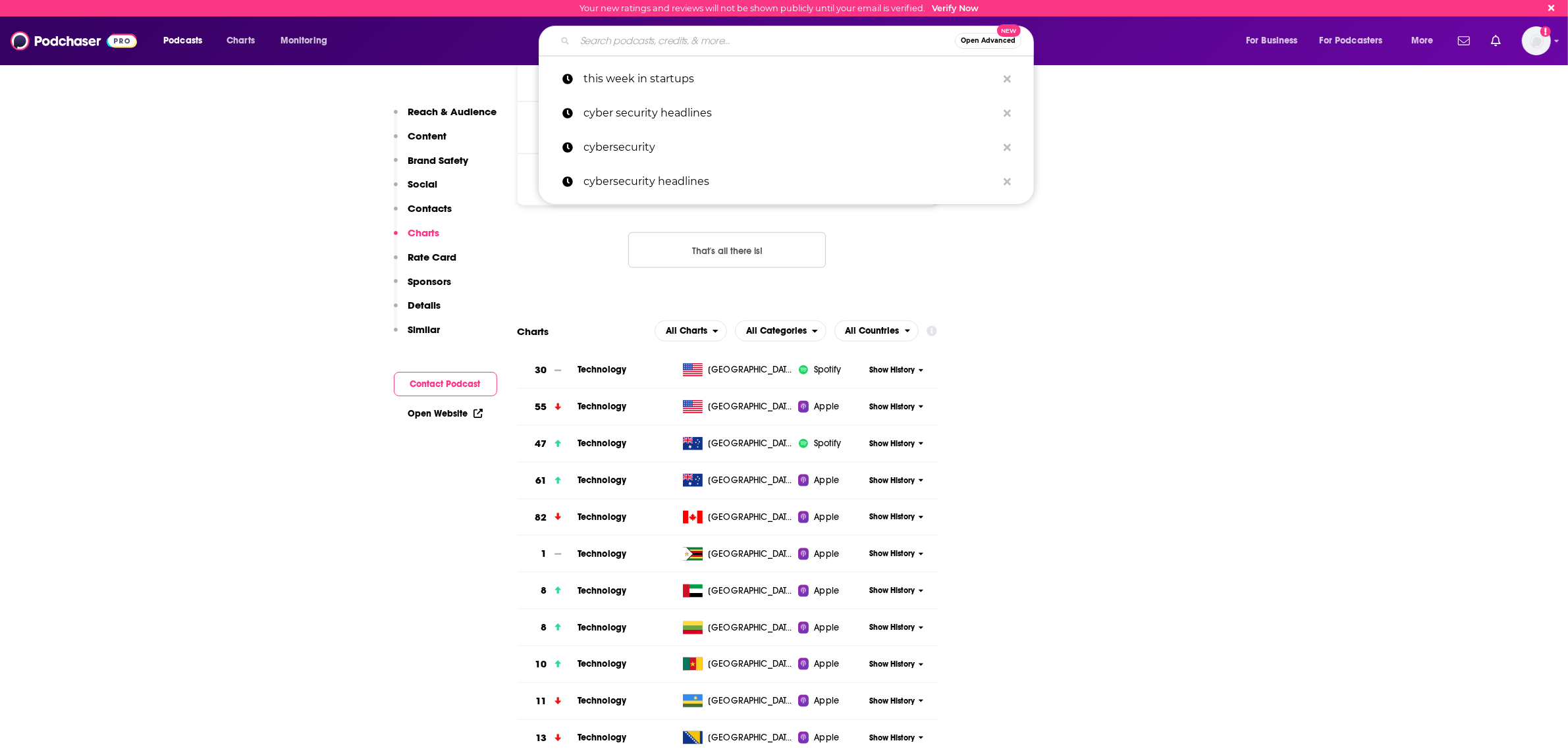
click at [725, 37] on input "Search podcasts, credits, & more..." at bounding box center [764, 40] width 380 height 21
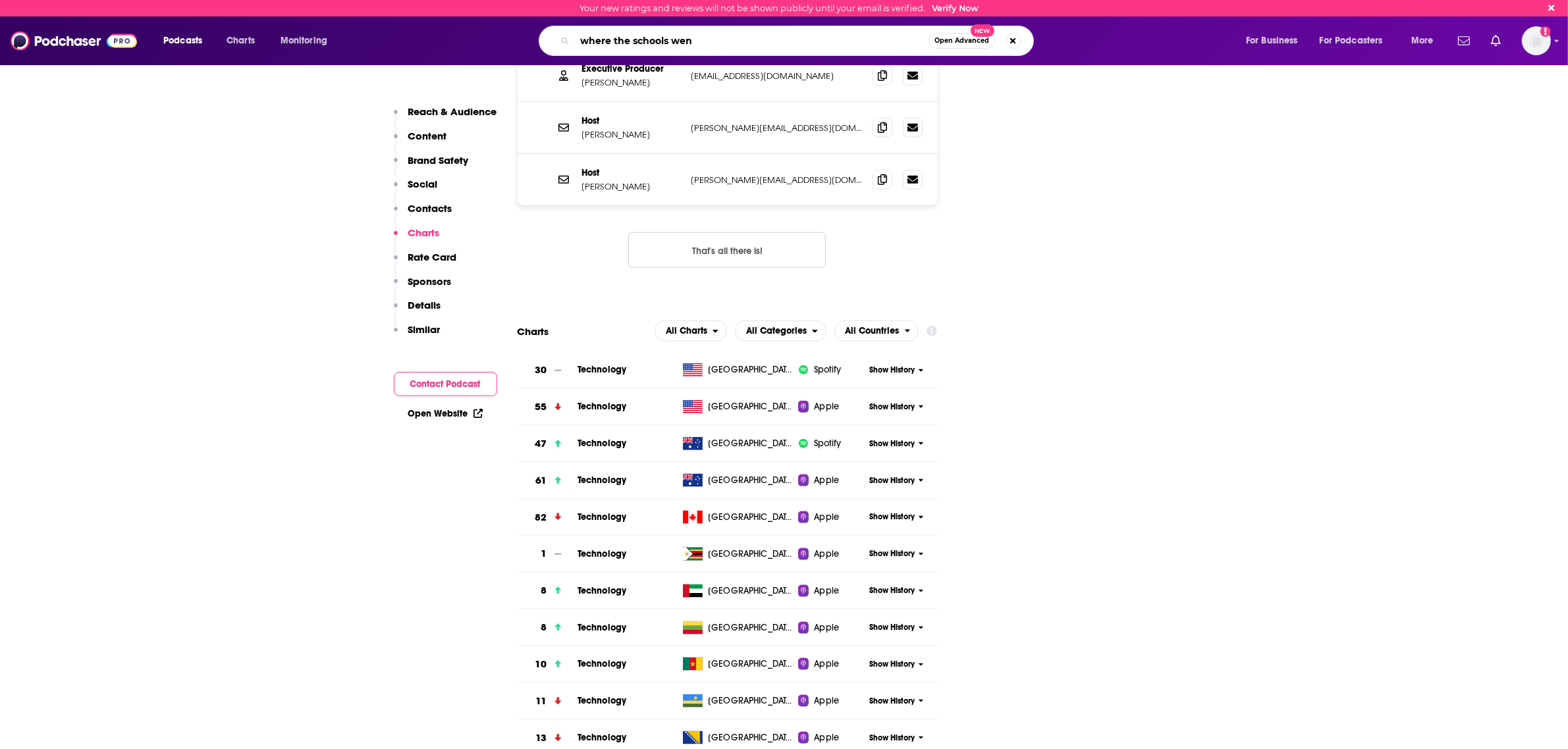
type input "where the schools went"
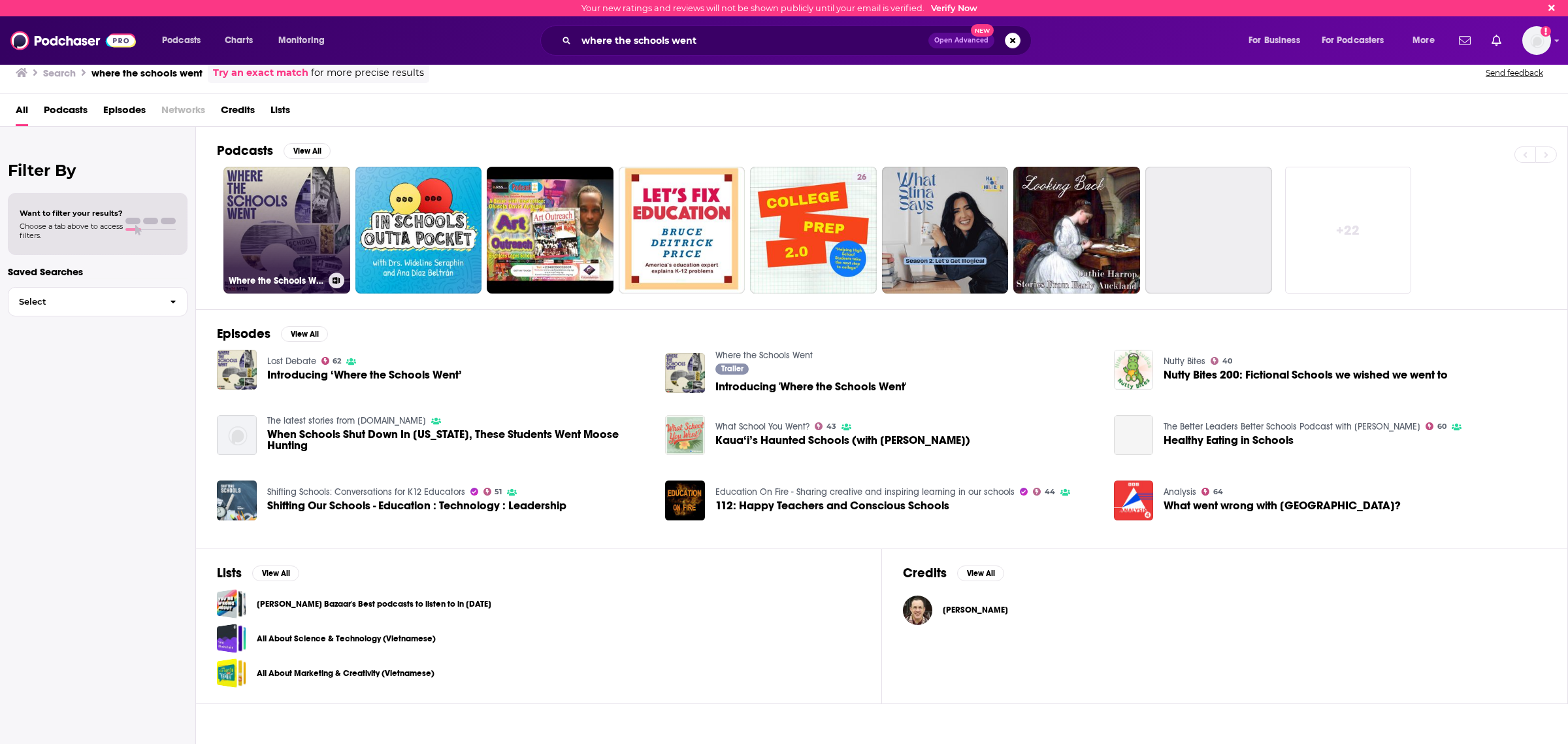
click at [309, 185] on link "Where the Schools Went" at bounding box center [287, 230] width 127 height 127
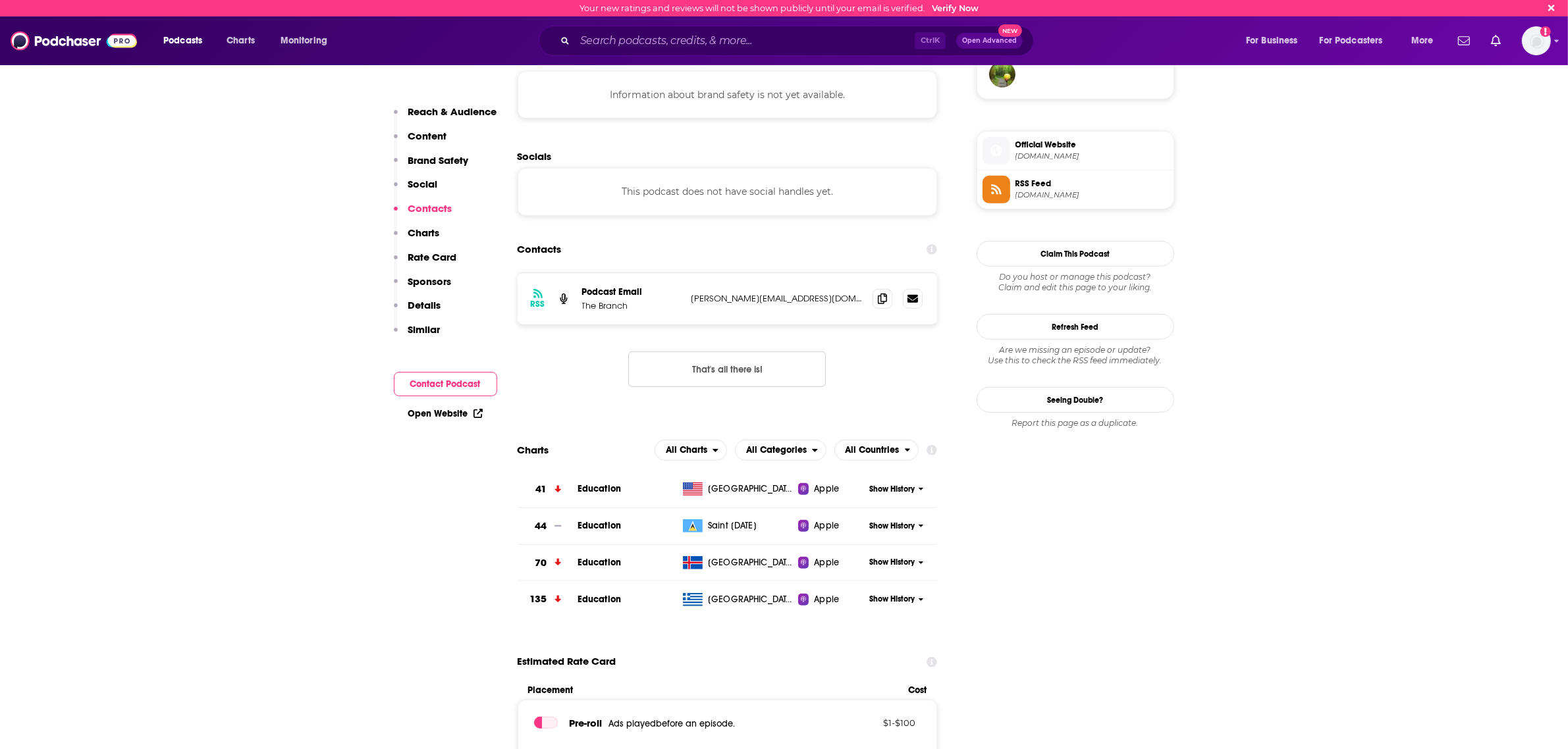
scroll to position [987, 0]
click at [923, 491] on icon at bounding box center [921, 488] width 5 height 8
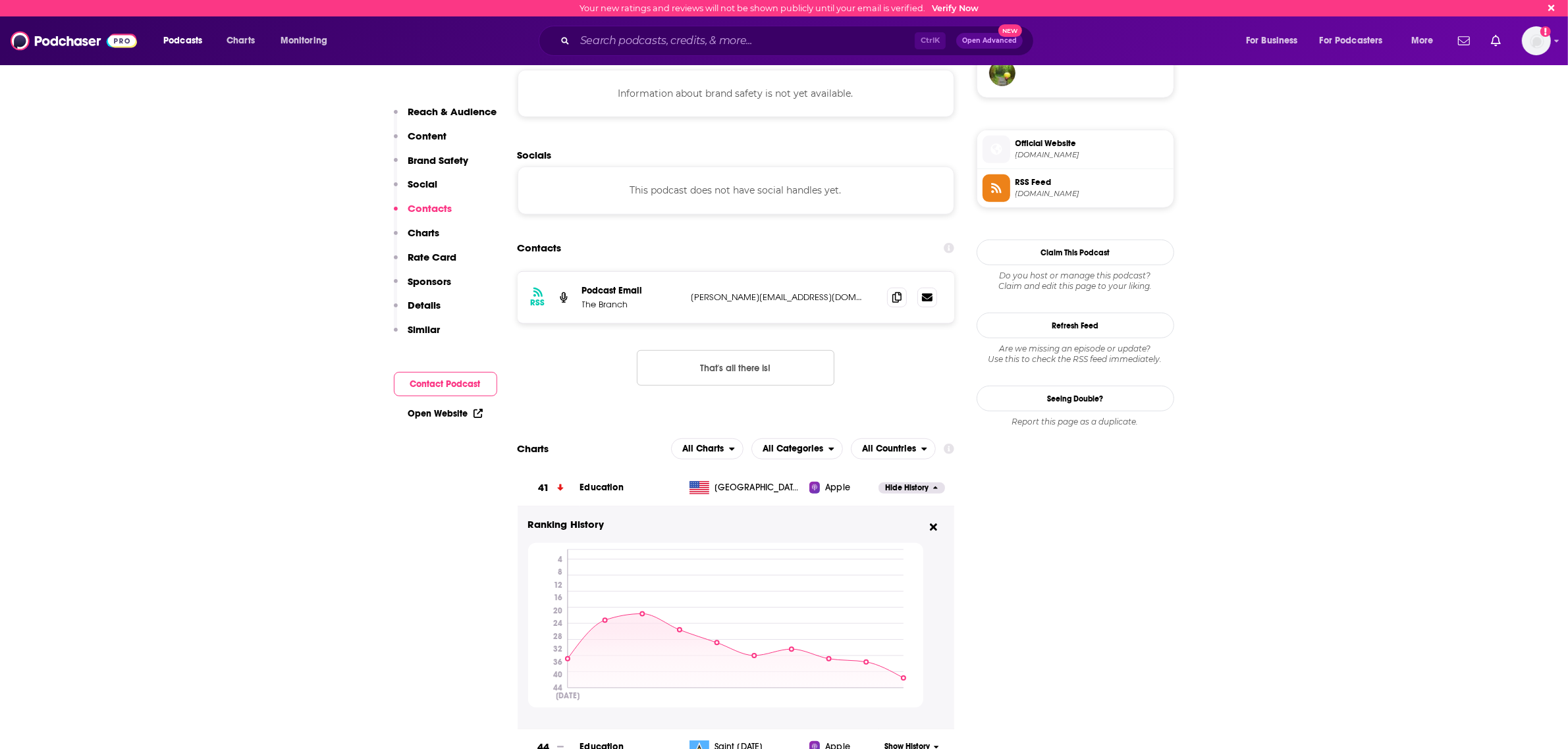
scroll to position [1069, 0]
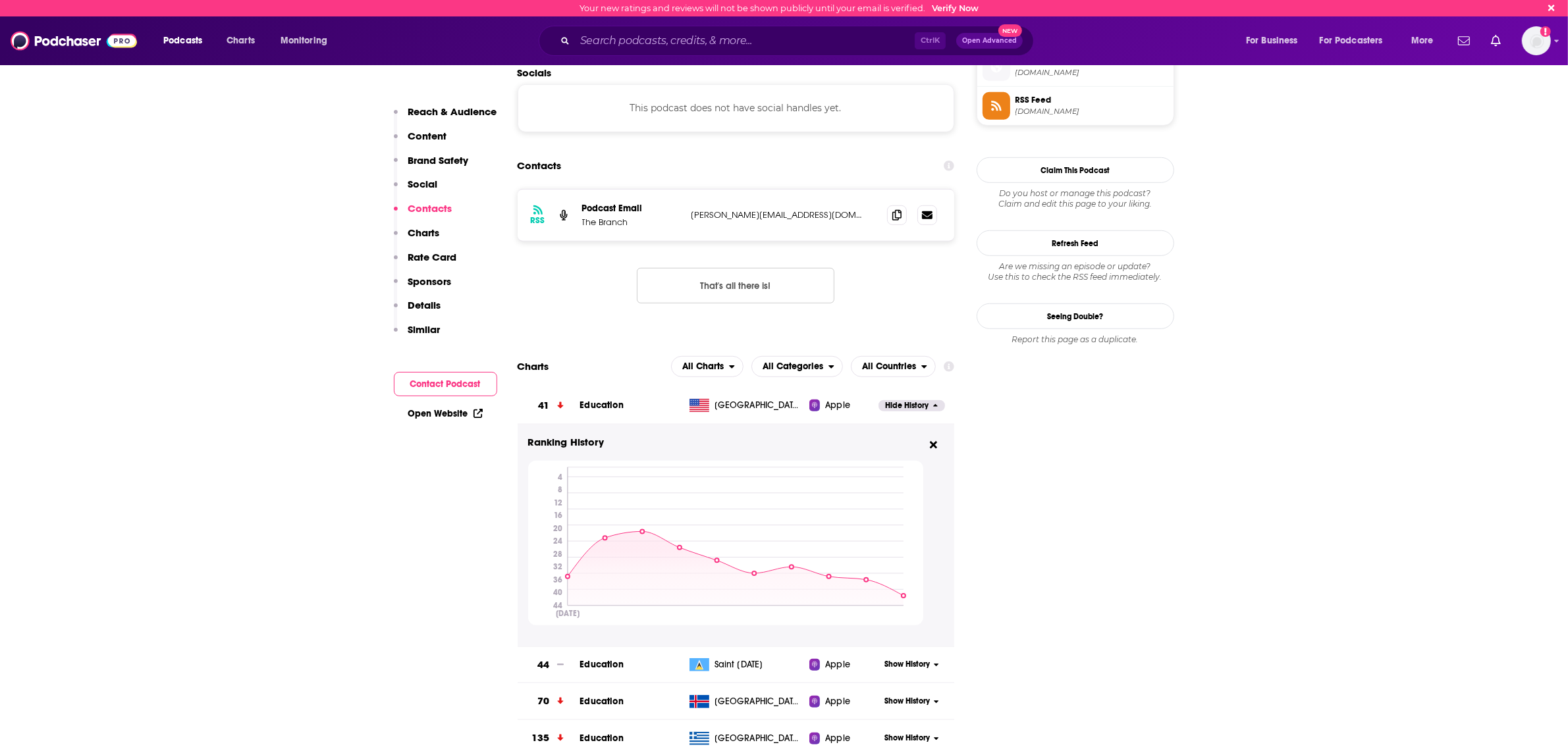
click at [924, 442] on button at bounding box center [934, 445] width 21 height 21
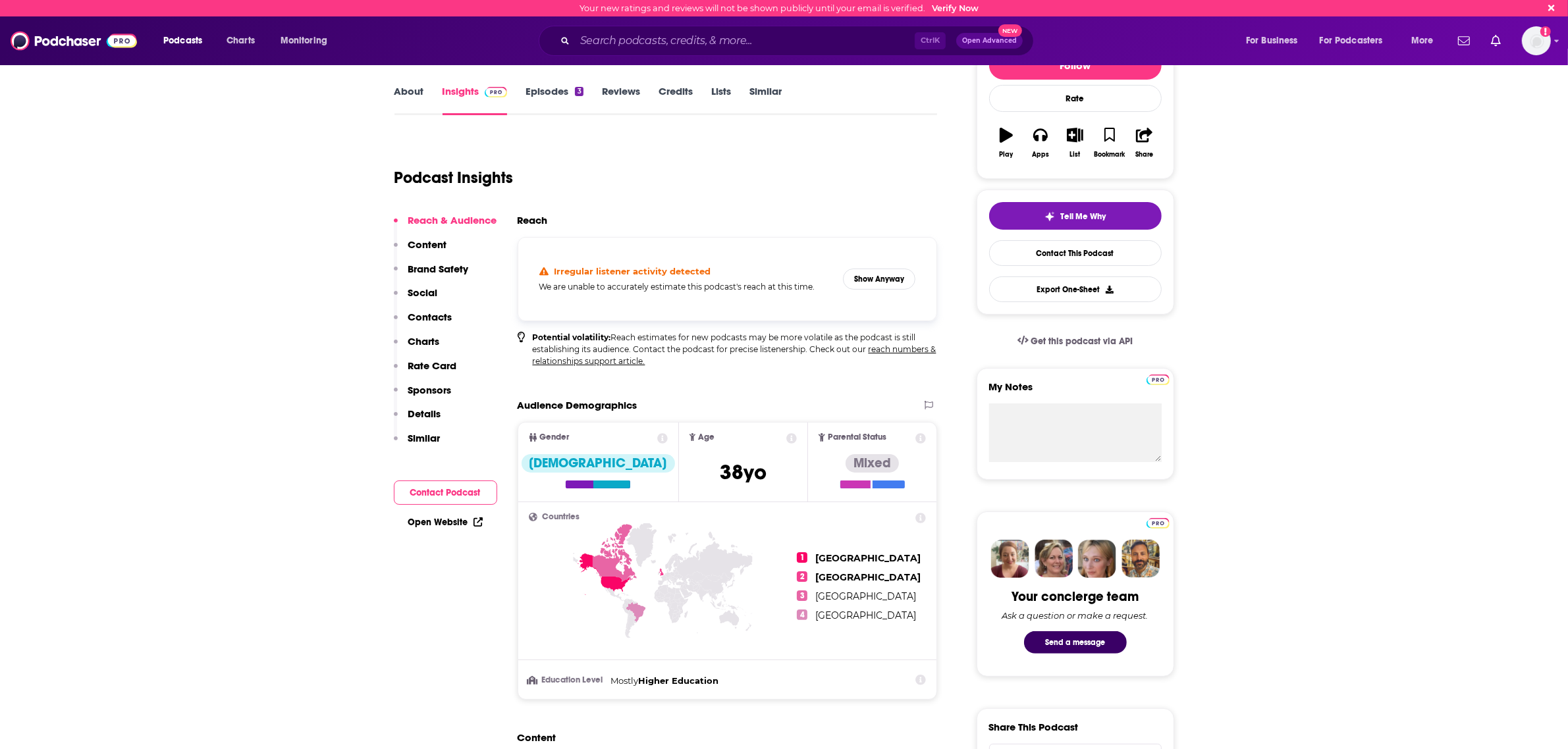
scroll to position [165, 0]
click at [884, 281] on button "Show Anyway" at bounding box center [879, 280] width 72 height 21
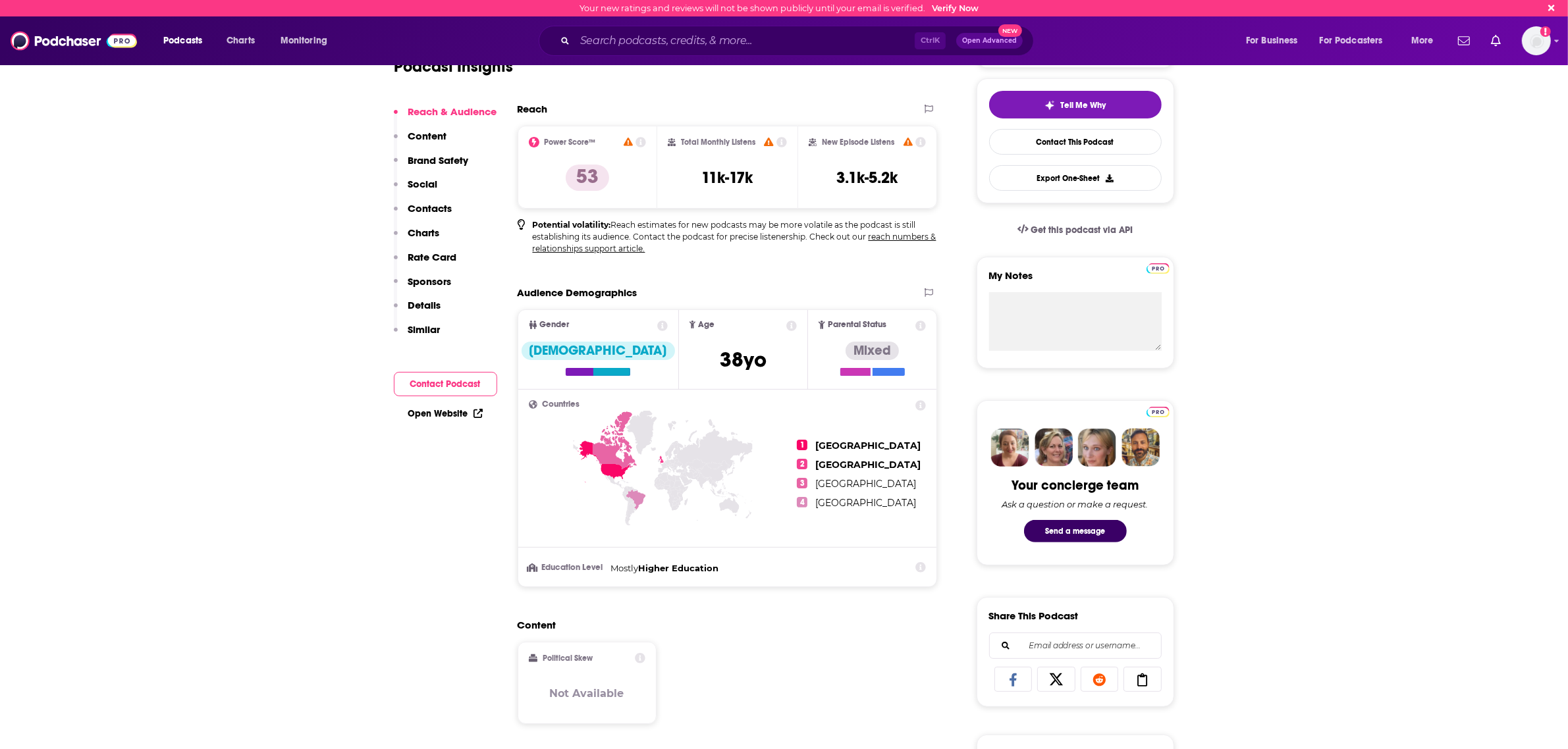
scroll to position [412, 0]
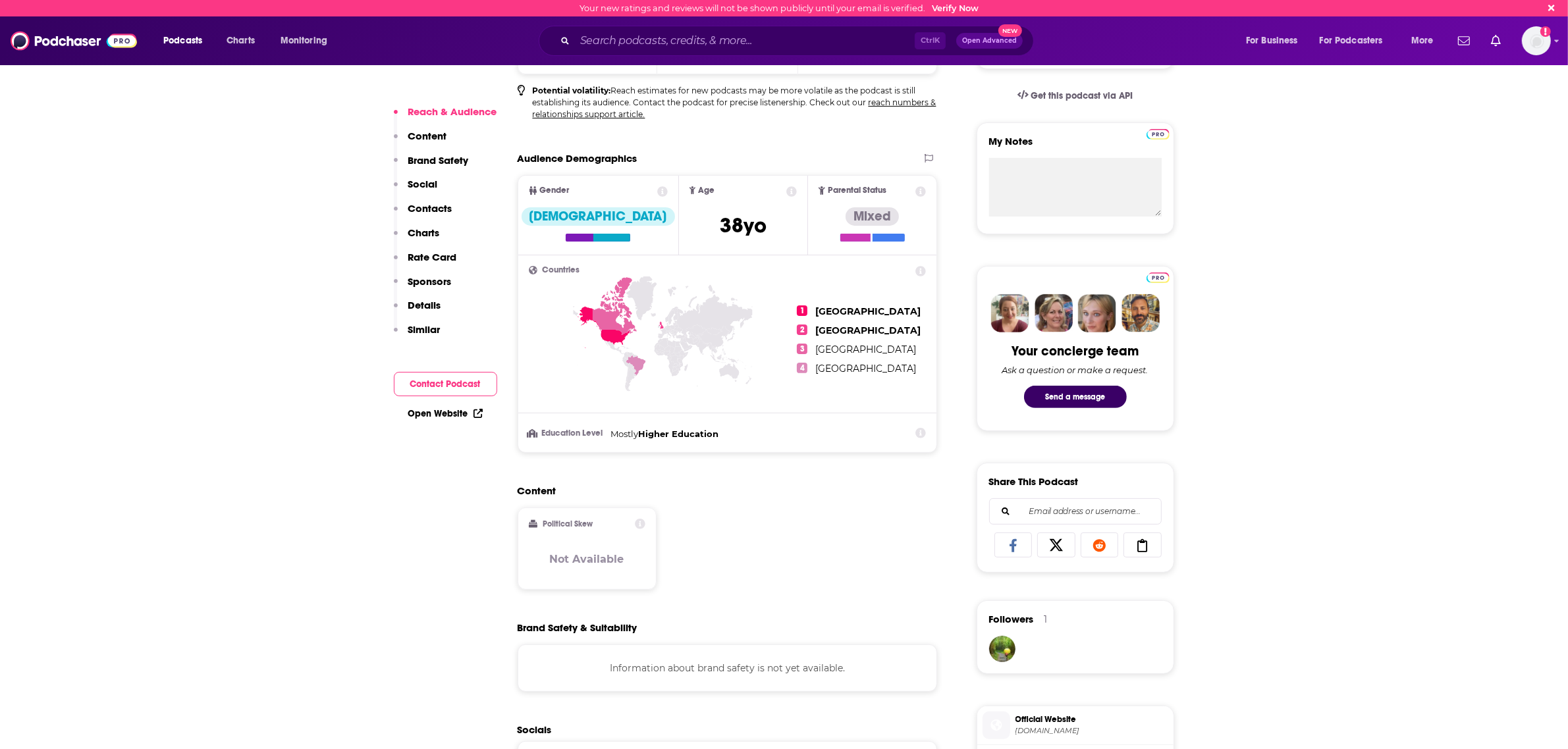
click at [919, 435] on icon at bounding box center [921, 433] width 11 height 11
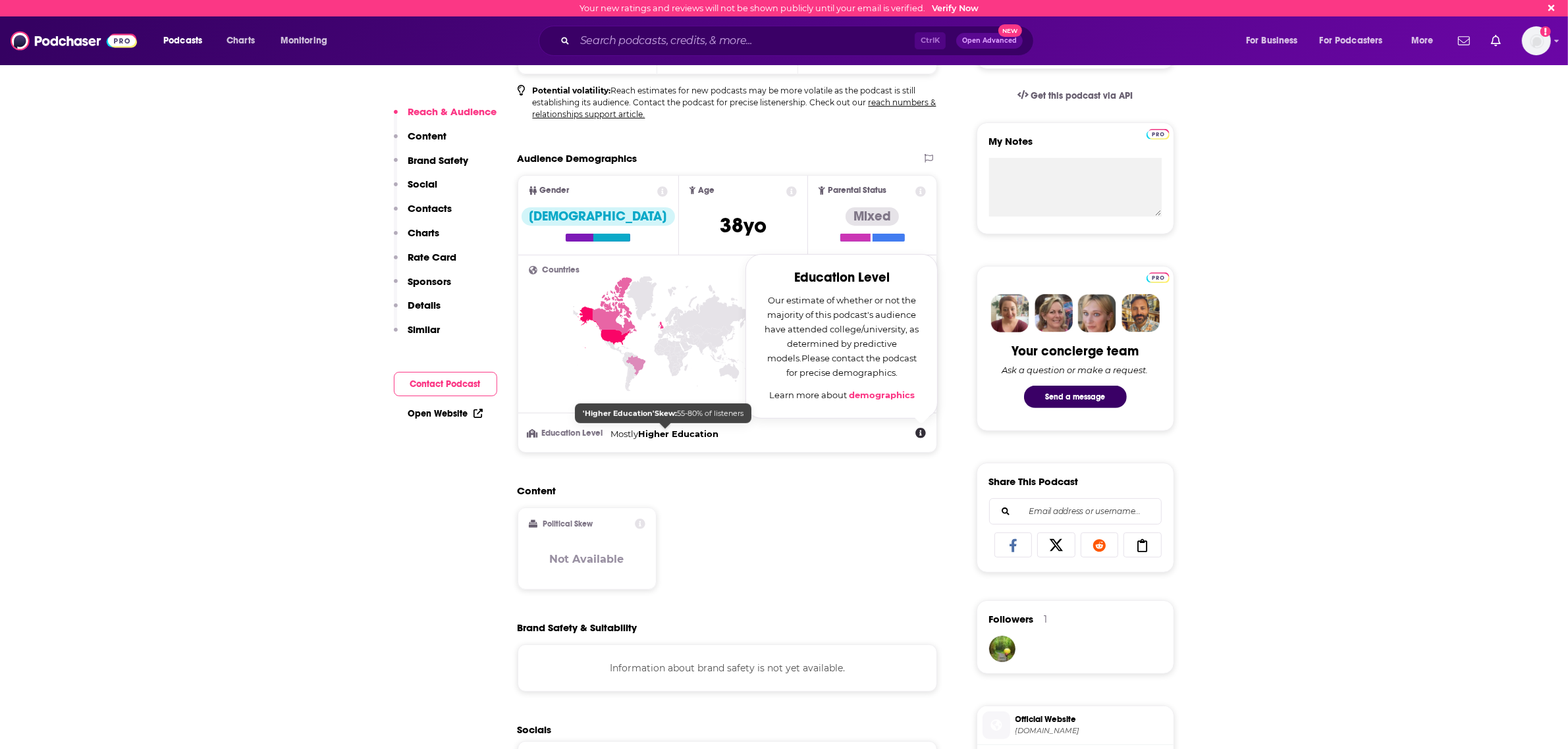
click at [676, 439] on div "Mostly Higher Education" at bounding box center [665, 434] width 108 height 15
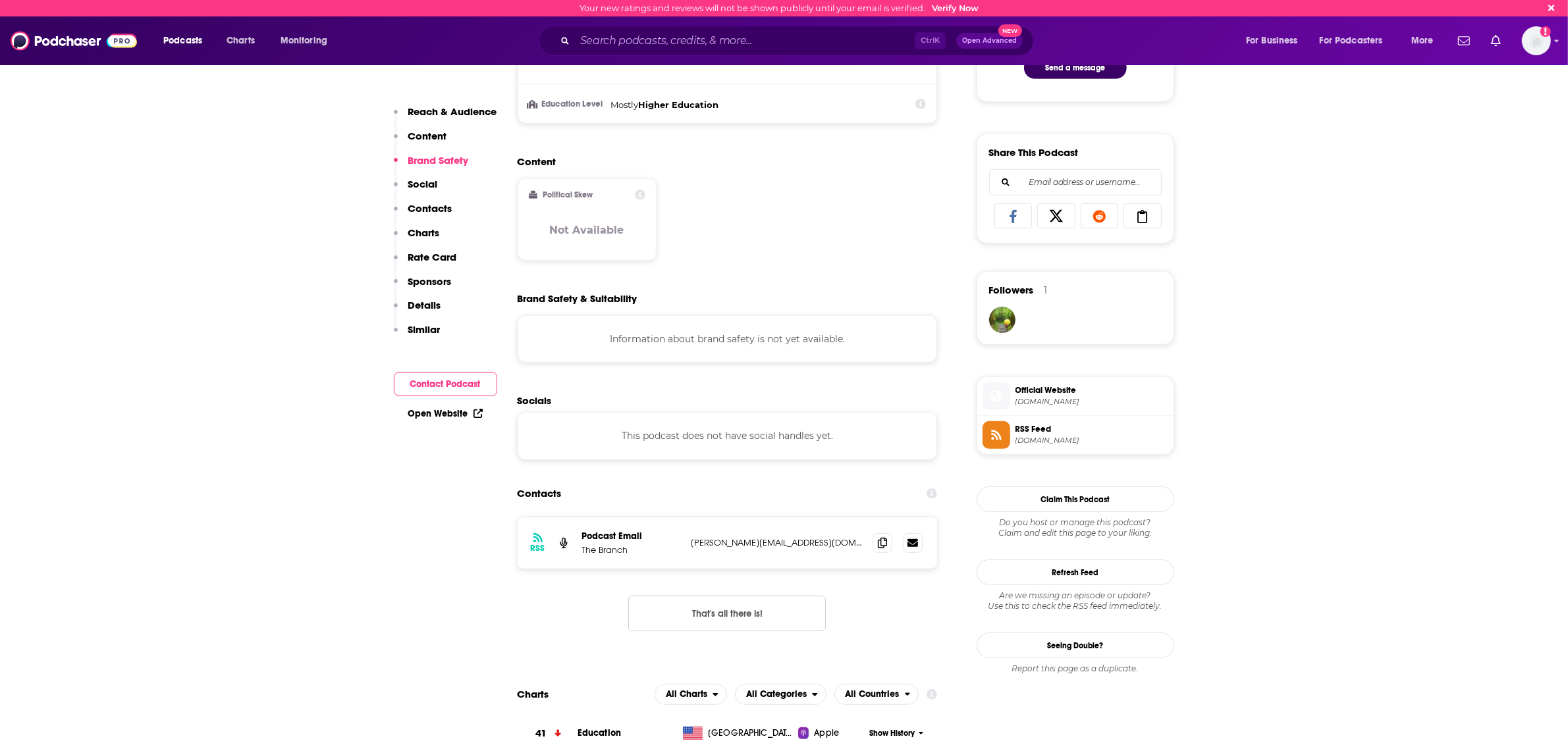
scroll to position [1069, 0]
